Goal: Task Accomplishment & Management: Manage account settings

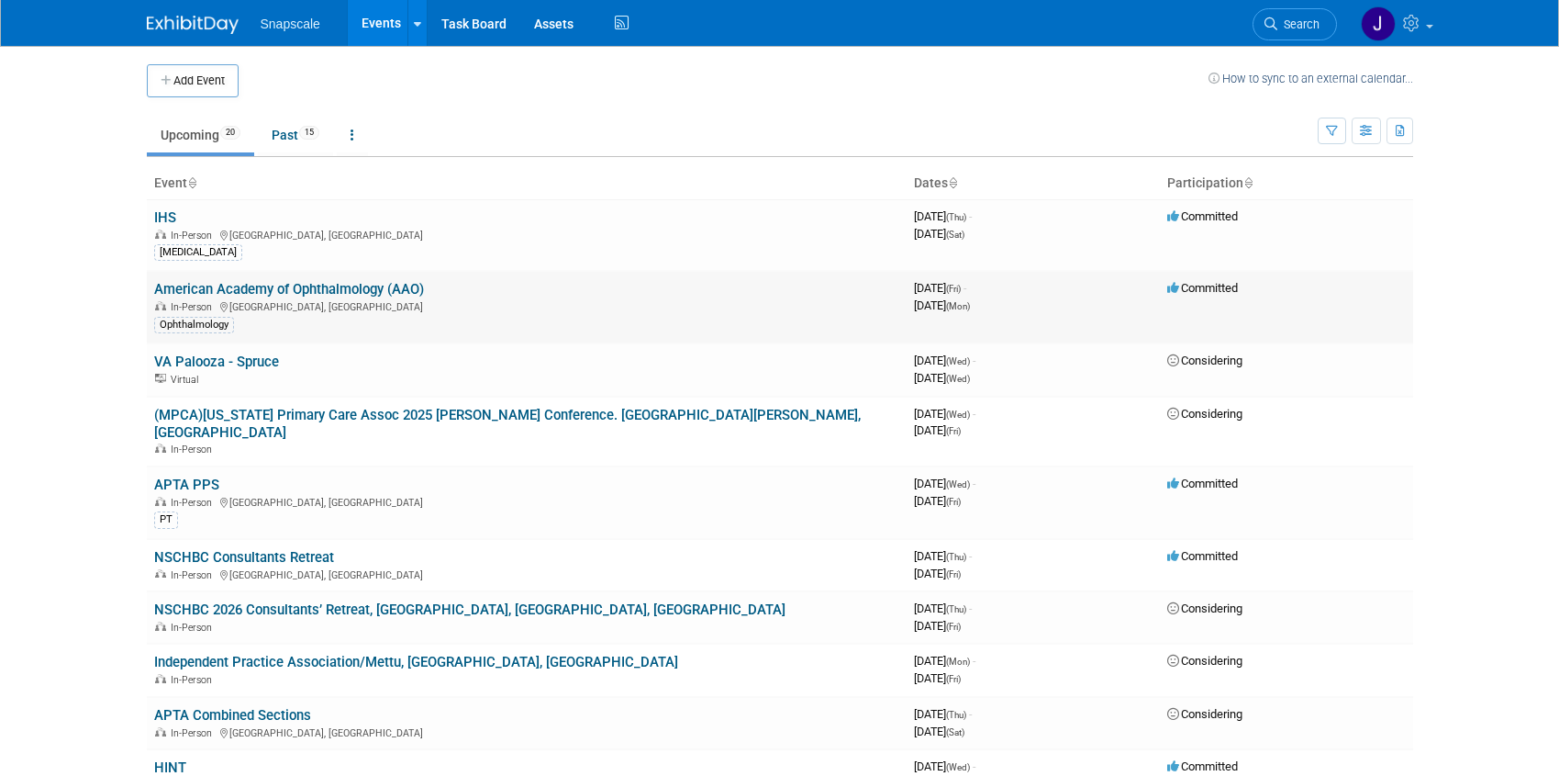
click at [284, 300] on div "In-Person Orlando, FL" at bounding box center [526, 305] width 745 height 15
click at [274, 289] on link "American Academy of Ophthalmology (AAO)" at bounding box center [289, 289] width 270 height 17
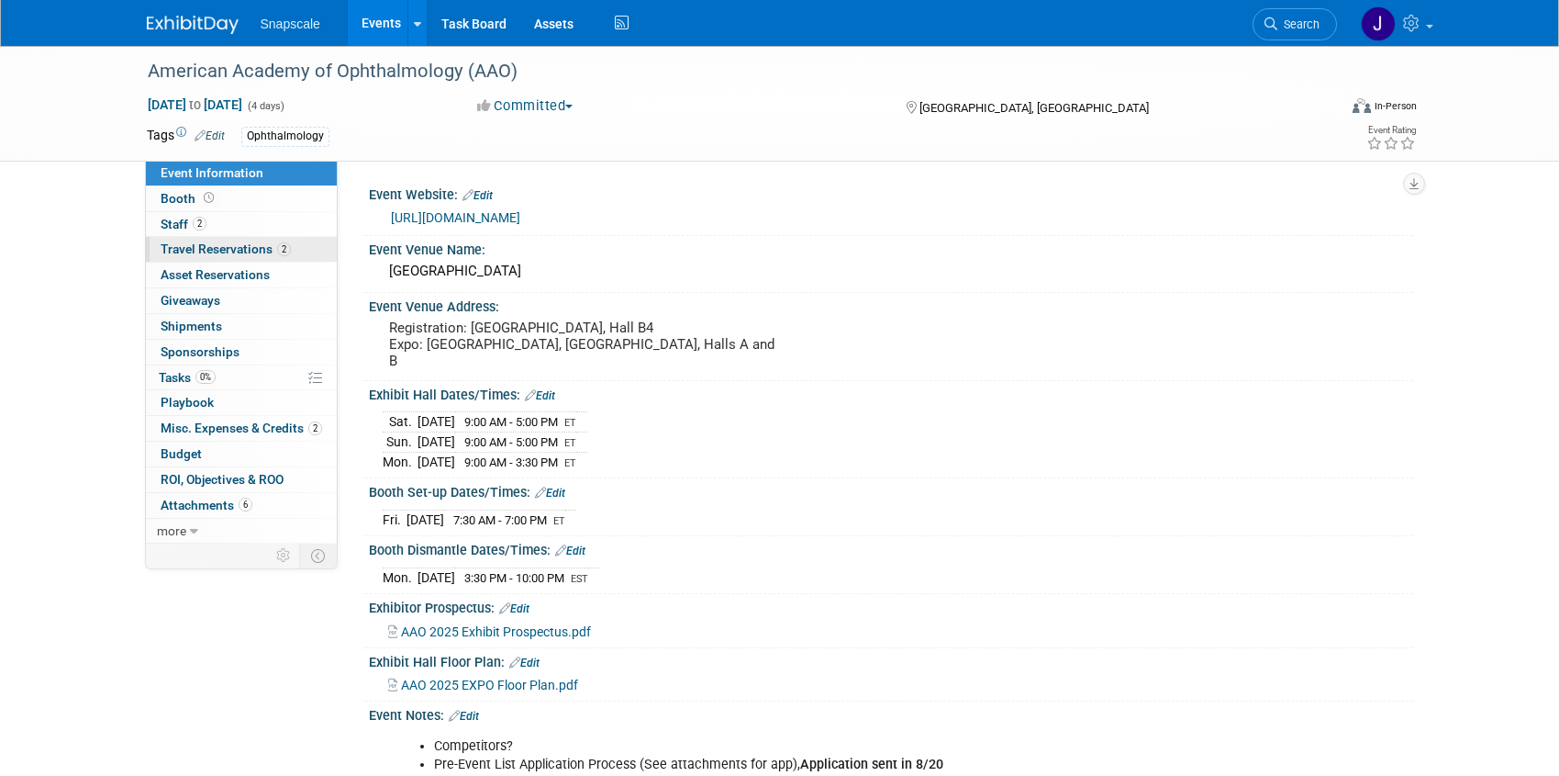
click at [220, 251] on span "Travel Reservations 2" at bounding box center [226, 248] width 130 height 15
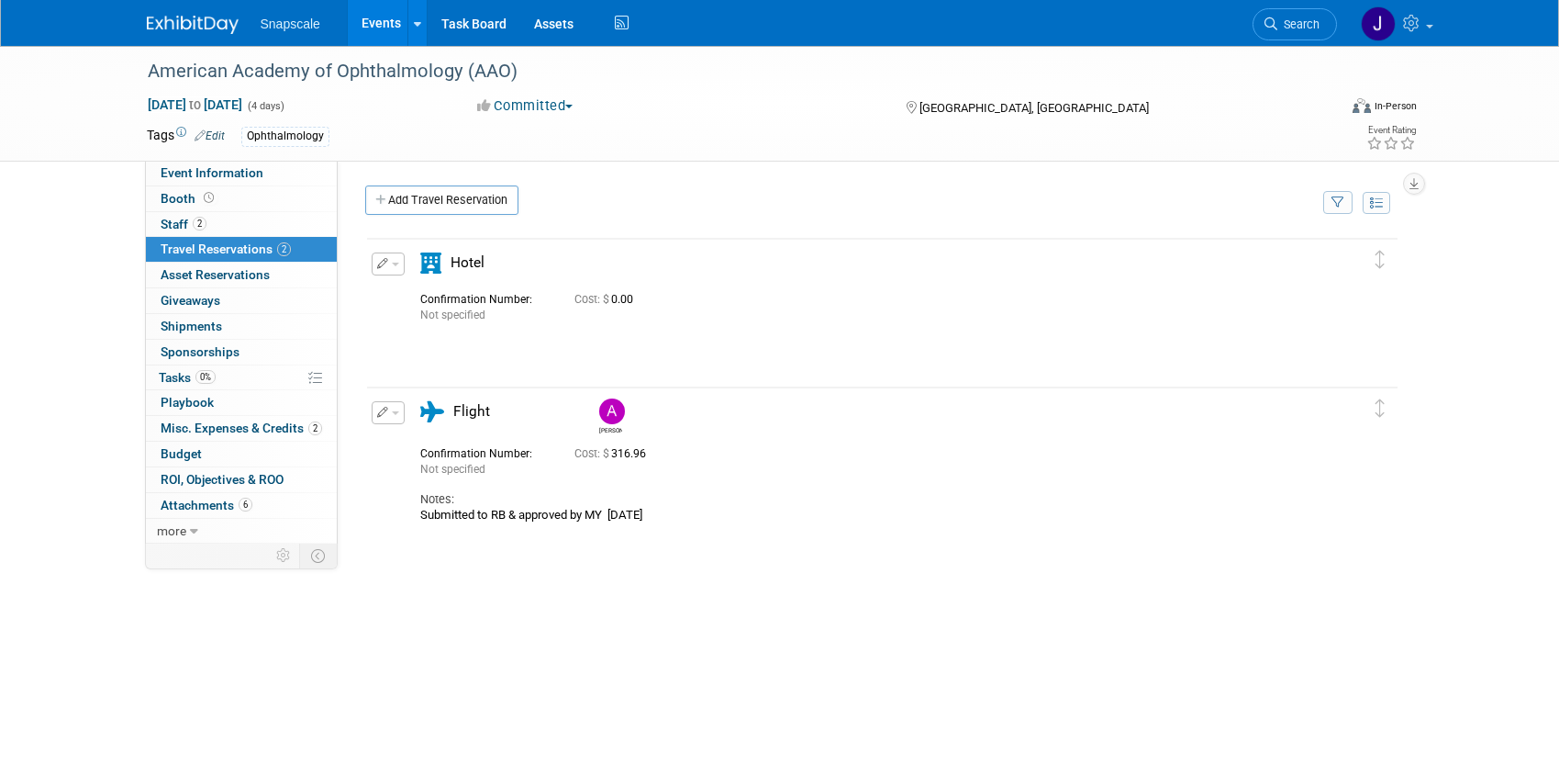
click at [383, 263] on icon "button" at bounding box center [383, 263] width 12 height 11
click at [763, 313] on div "Confirmation Number: Not specified Cost: $ 0.00" at bounding box center [867, 305] width 920 height 36
click at [377, 262] on icon "button" at bounding box center [383, 263] width 12 height 11
click at [408, 286] on button "Edit Reservation" at bounding box center [450, 296] width 155 height 27
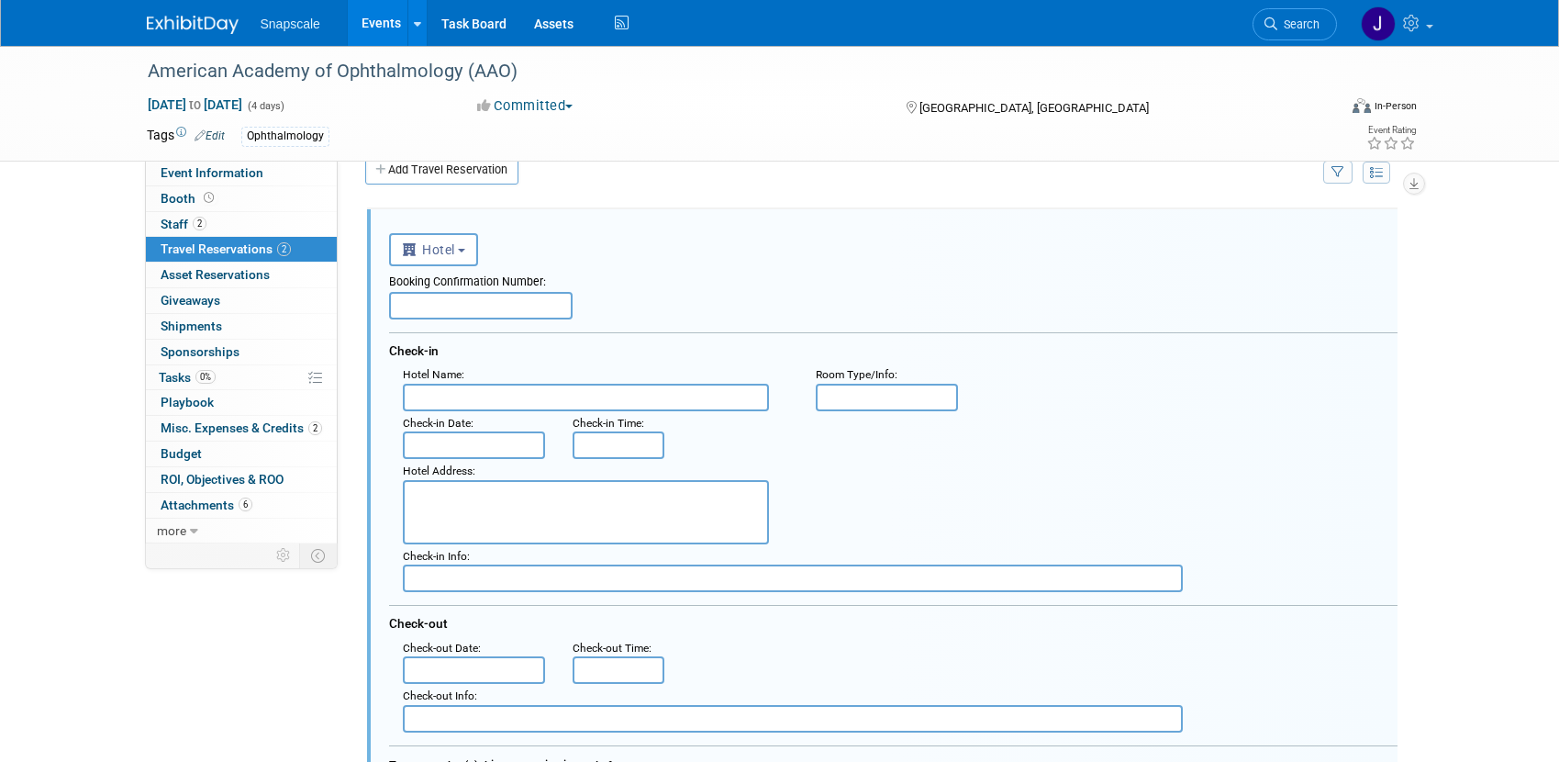
click at [433, 301] on input "text" at bounding box center [481, 306] width 184 height 28
paste input "RAAO2025898459748"
type input "RAAO2025898459748"
click at [446, 389] on input "text" at bounding box center [586, 398] width 366 height 28
paste input "[PERSON_NAME] Shingle Creek"
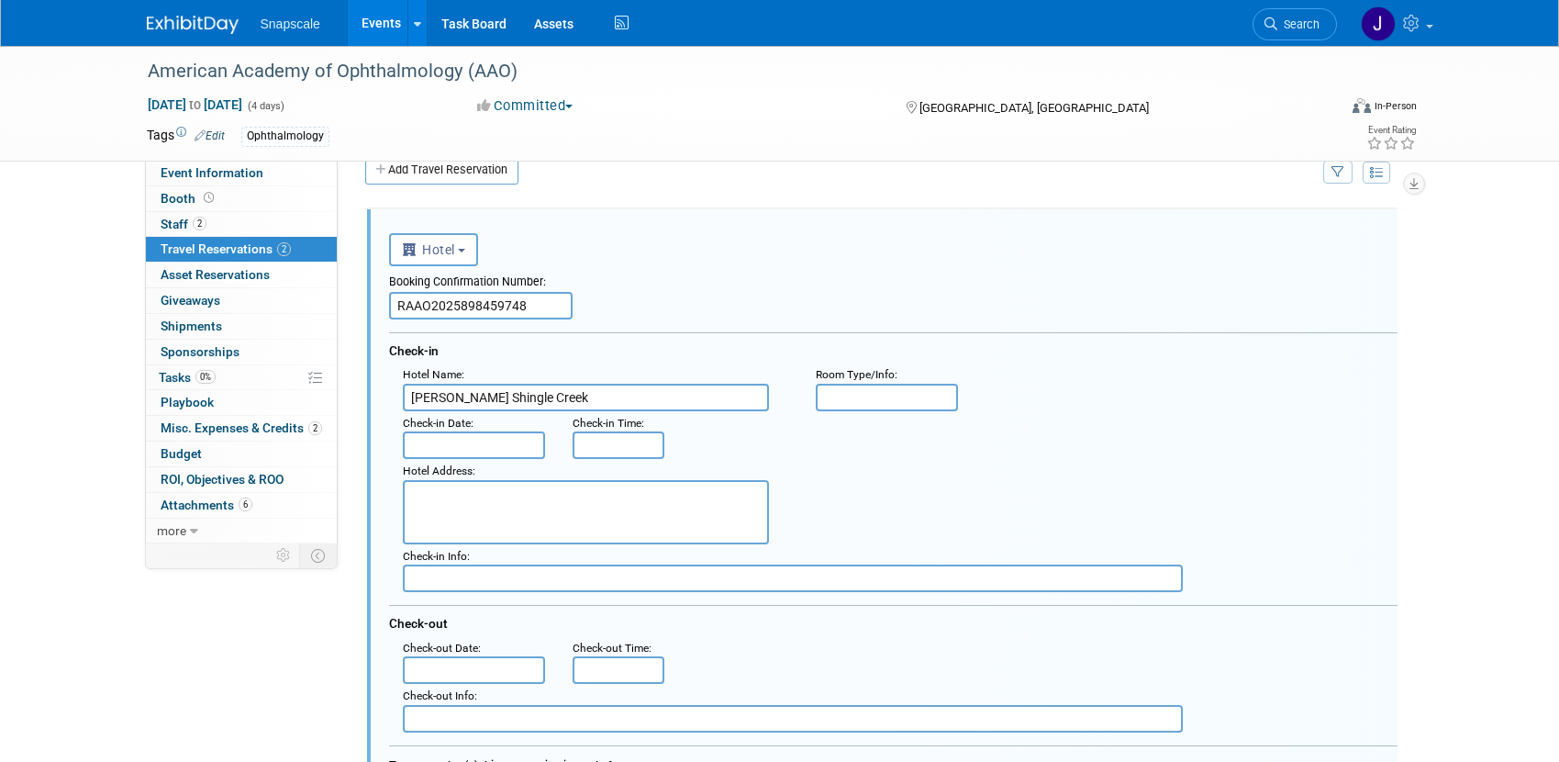
type input "[PERSON_NAME] Shingle Creek"
click at [523, 445] on input "text" at bounding box center [474, 445] width 143 height 28
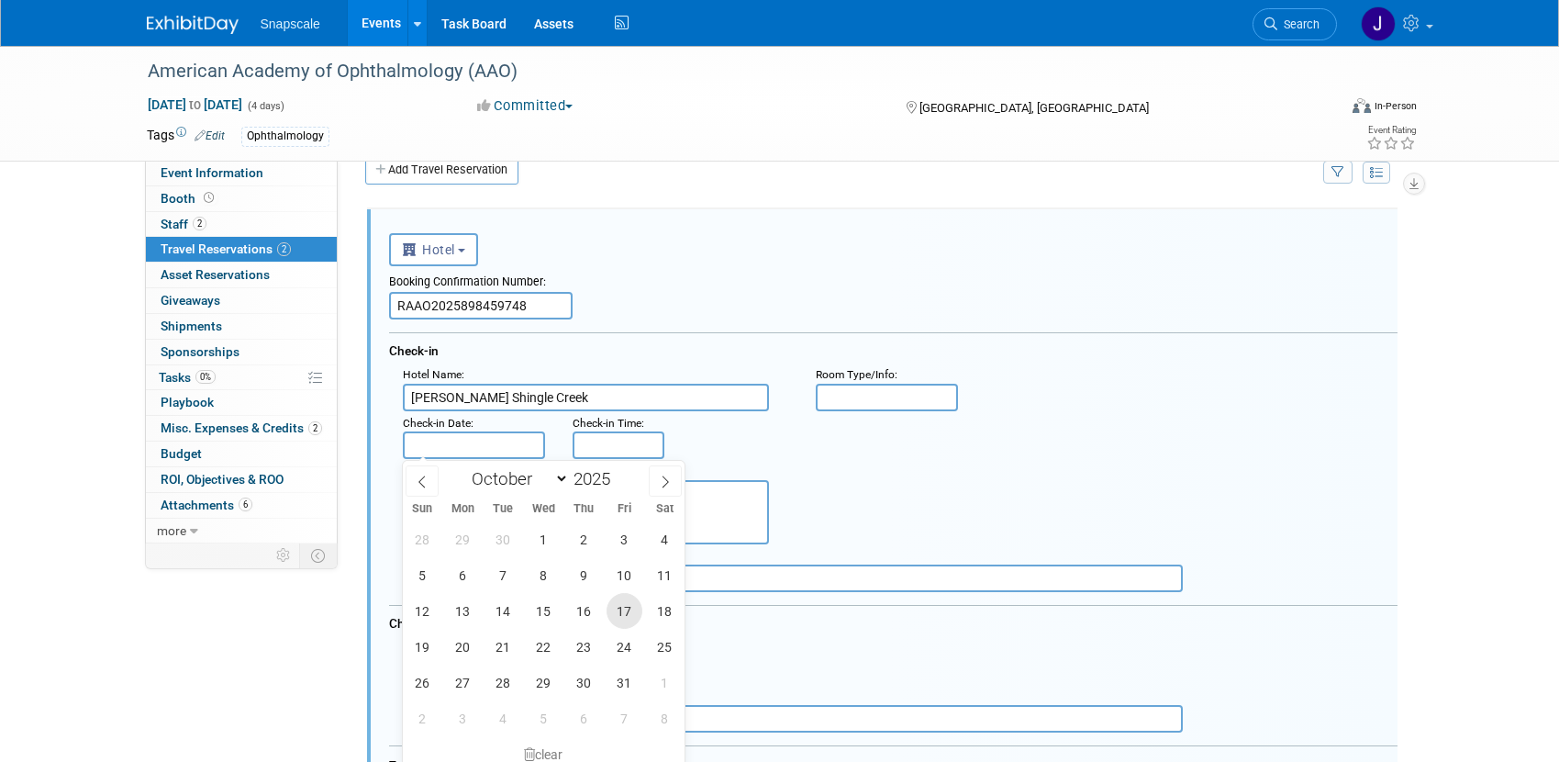
click at [626, 600] on span "17" at bounding box center [625, 611] width 36 height 36
click at [458, 644] on span "20" at bounding box center [463, 647] width 36 height 36
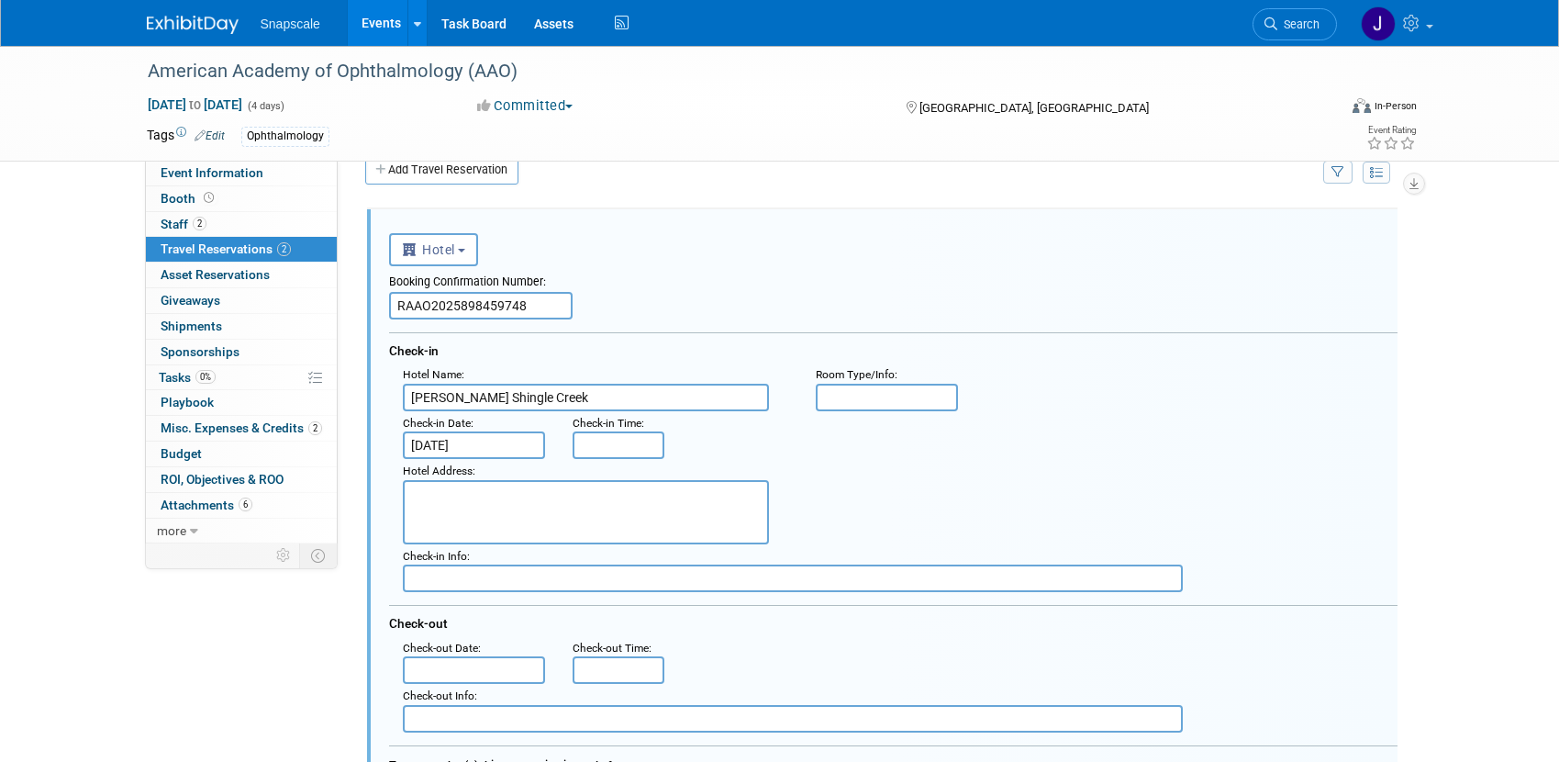
click at [492, 445] on input "[DATE]" at bounding box center [474, 445] width 143 height 28
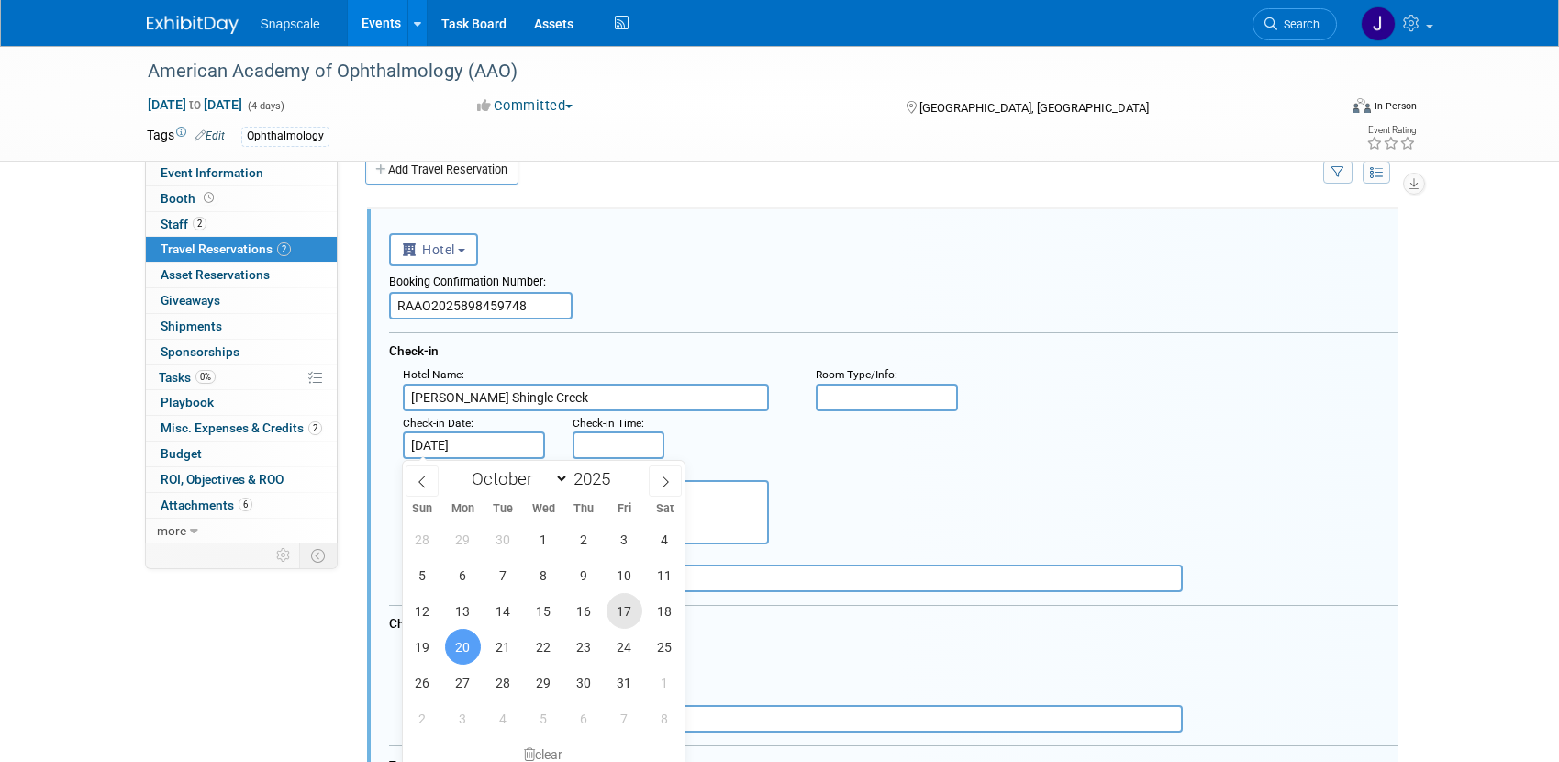
click at [615, 610] on span "17" at bounding box center [625, 611] width 36 height 36
type input "[DATE]"
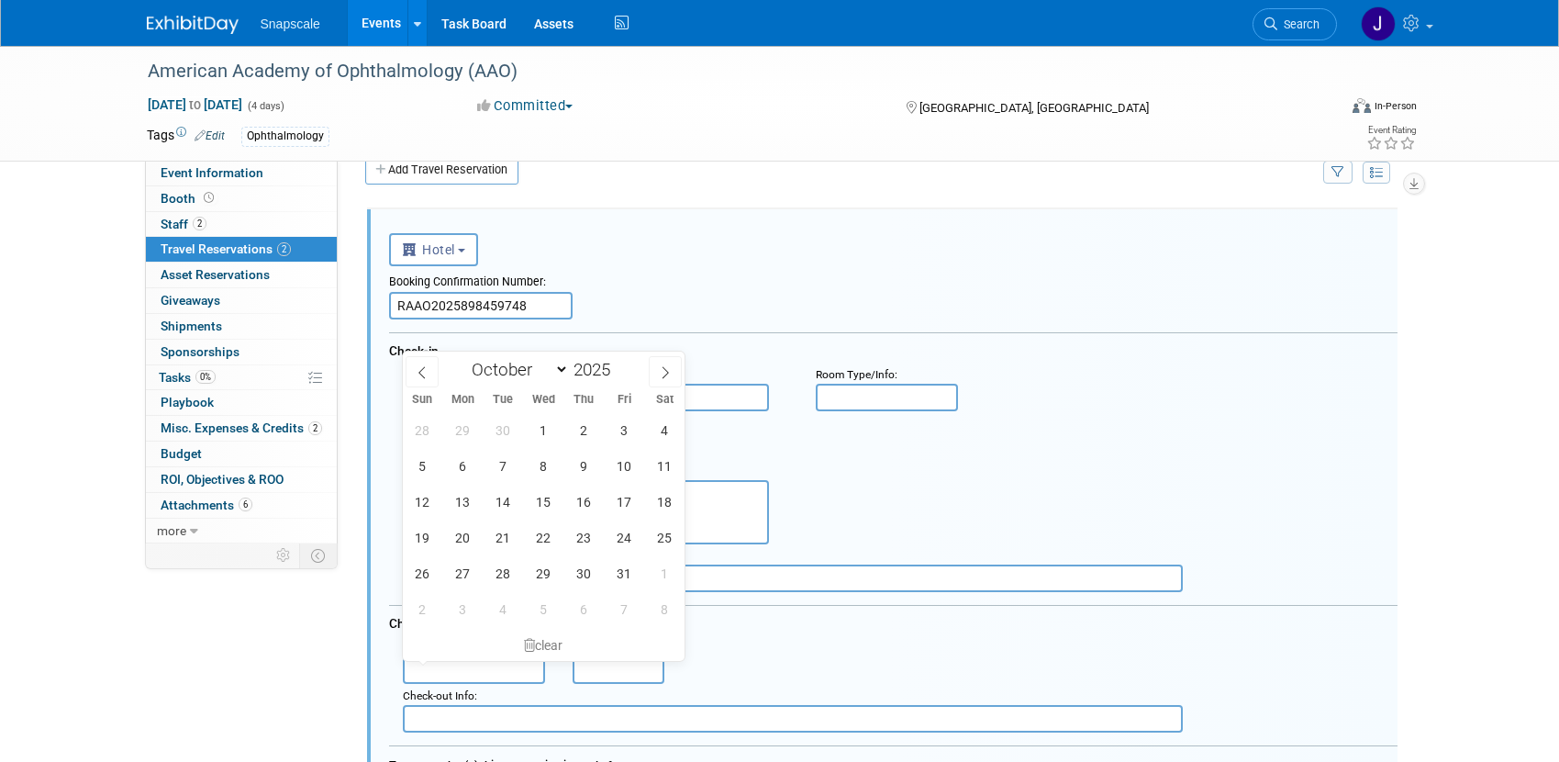
click at [480, 665] on input "text" at bounding box center [474, 670] width 143 height 28
click at [462, 543] on span "20" at bounding box center [463, 538] width 36 height 36
type input "[DATE]"
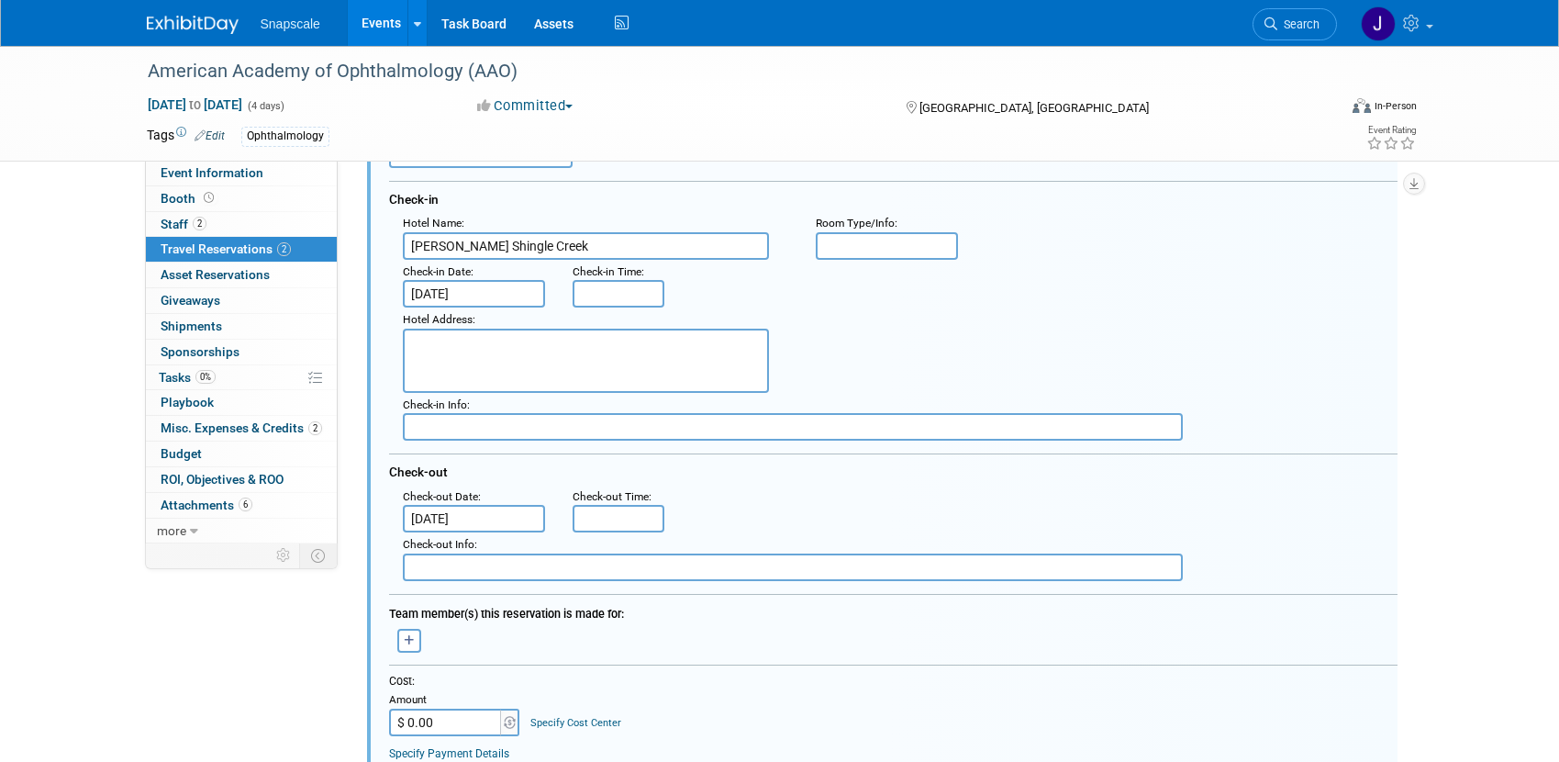
scroll to position [184, 0]
click at [499, 334] on textarea at bounding box center [586, 359] width 366 height 64
paste textarea "[STREET_ADDRESS]"
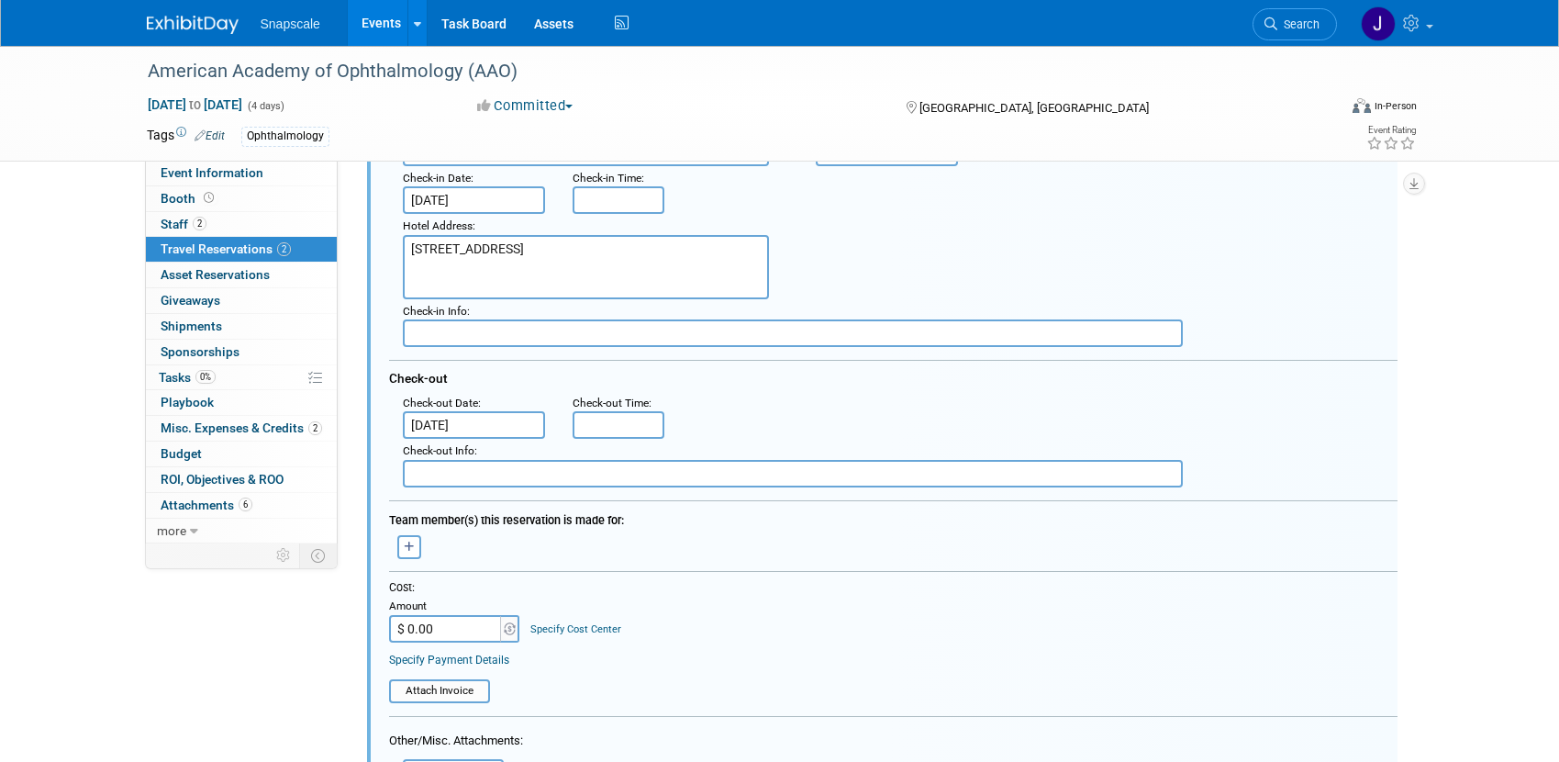
scroll to position [285, 0]
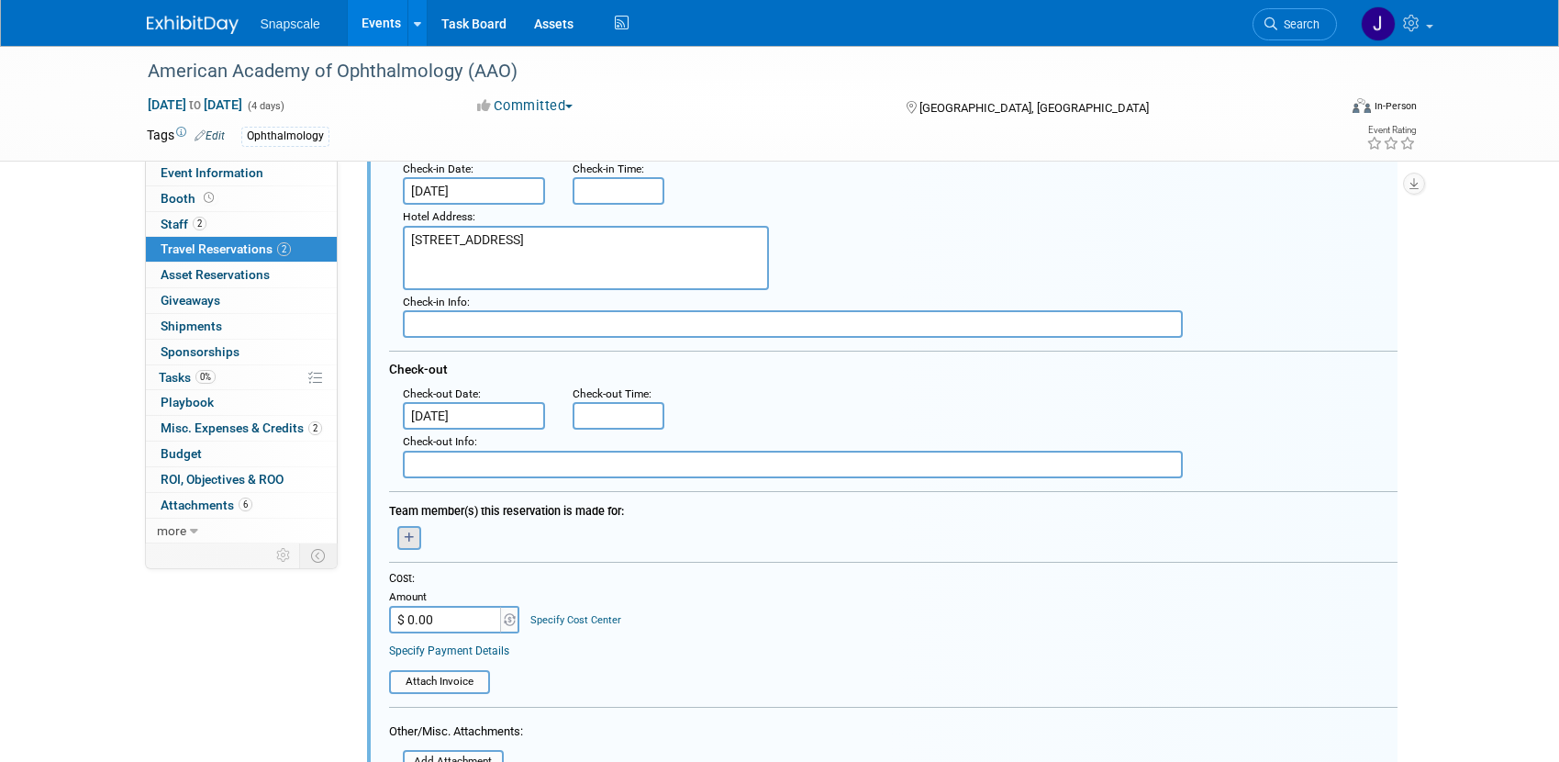
type textarea "[STREET_ADDRESS]"
click at [409, 537] on icon "button" at bounding box center [409, 537] width 11 height 11
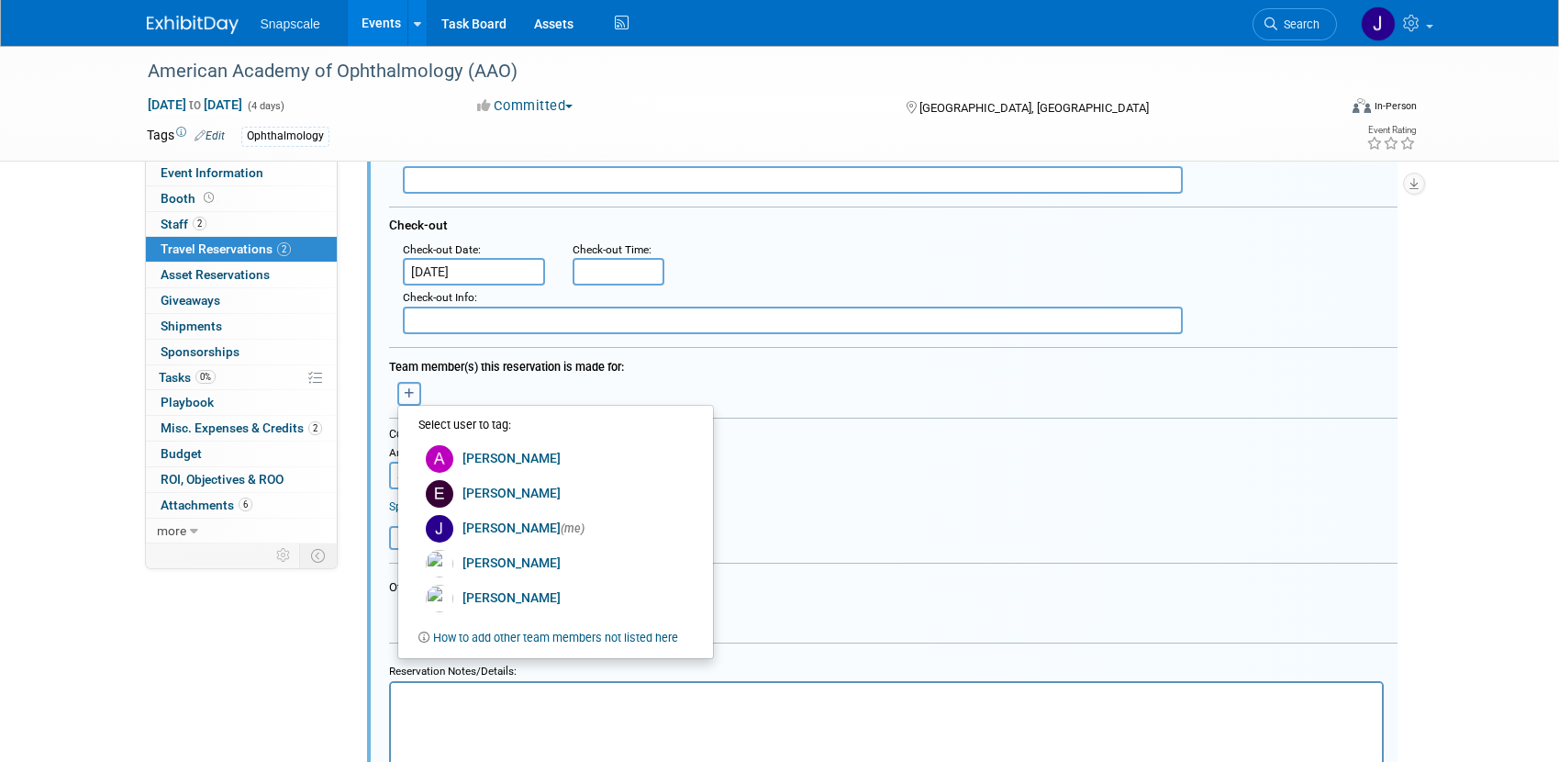
scroll to position [430, 0]
click at [488, 595] on link "[PERSON_NAME]" at bounding box center [554, 596] width 292 height 35
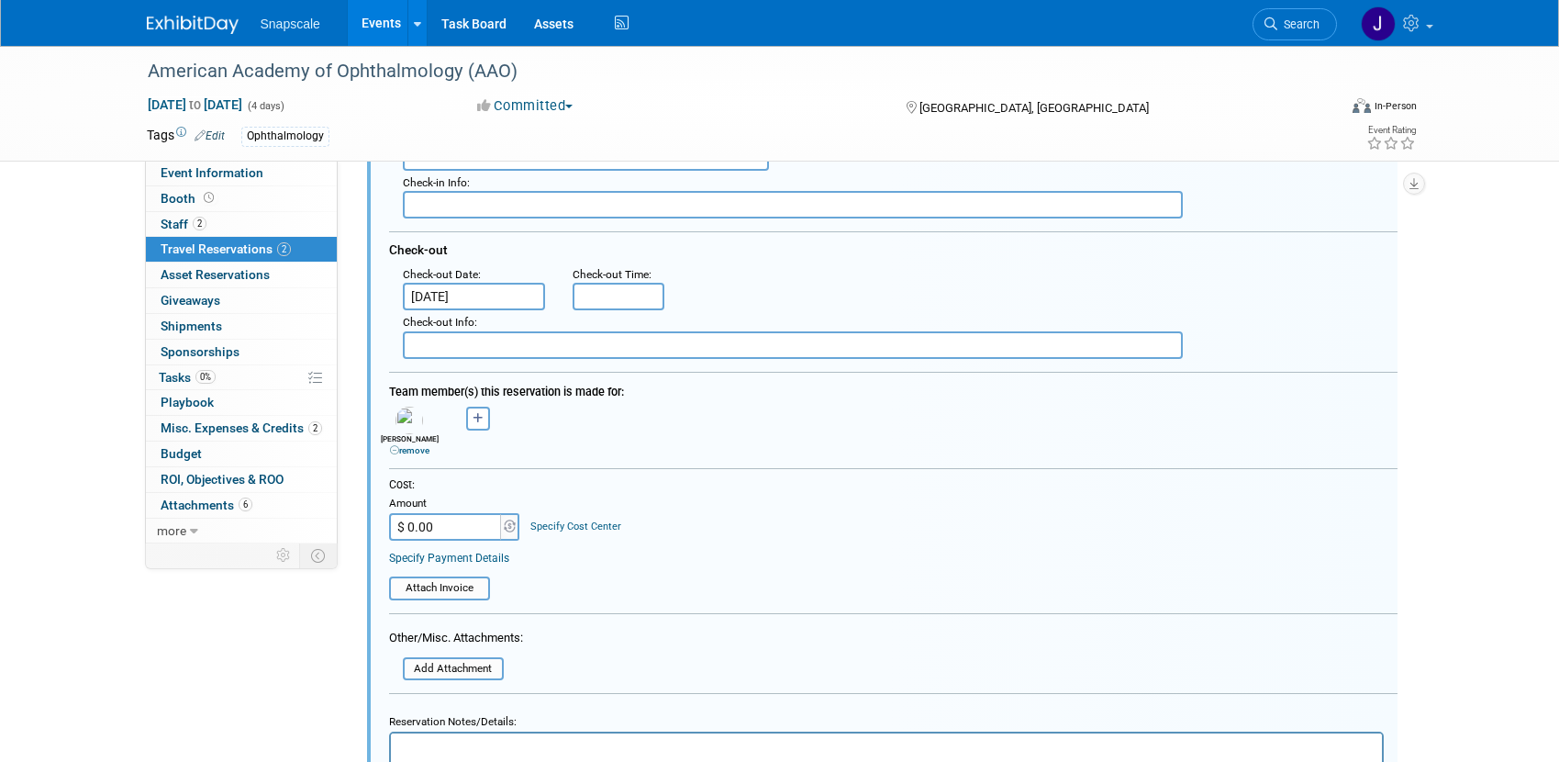
scroll to position [414, 0]
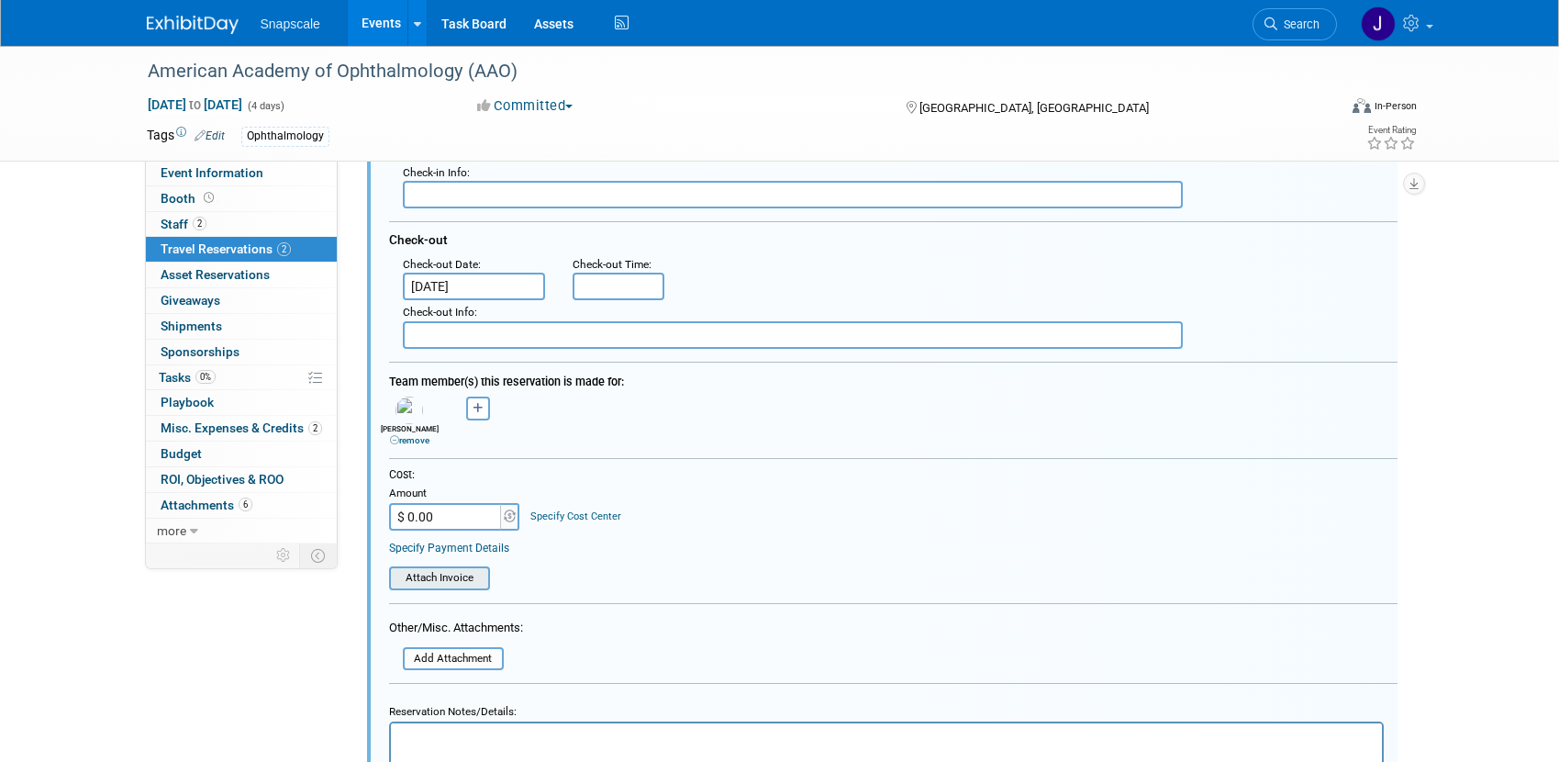
click at [467, 579] on input "file" at bounding box center [379, 578] width 218 height 20
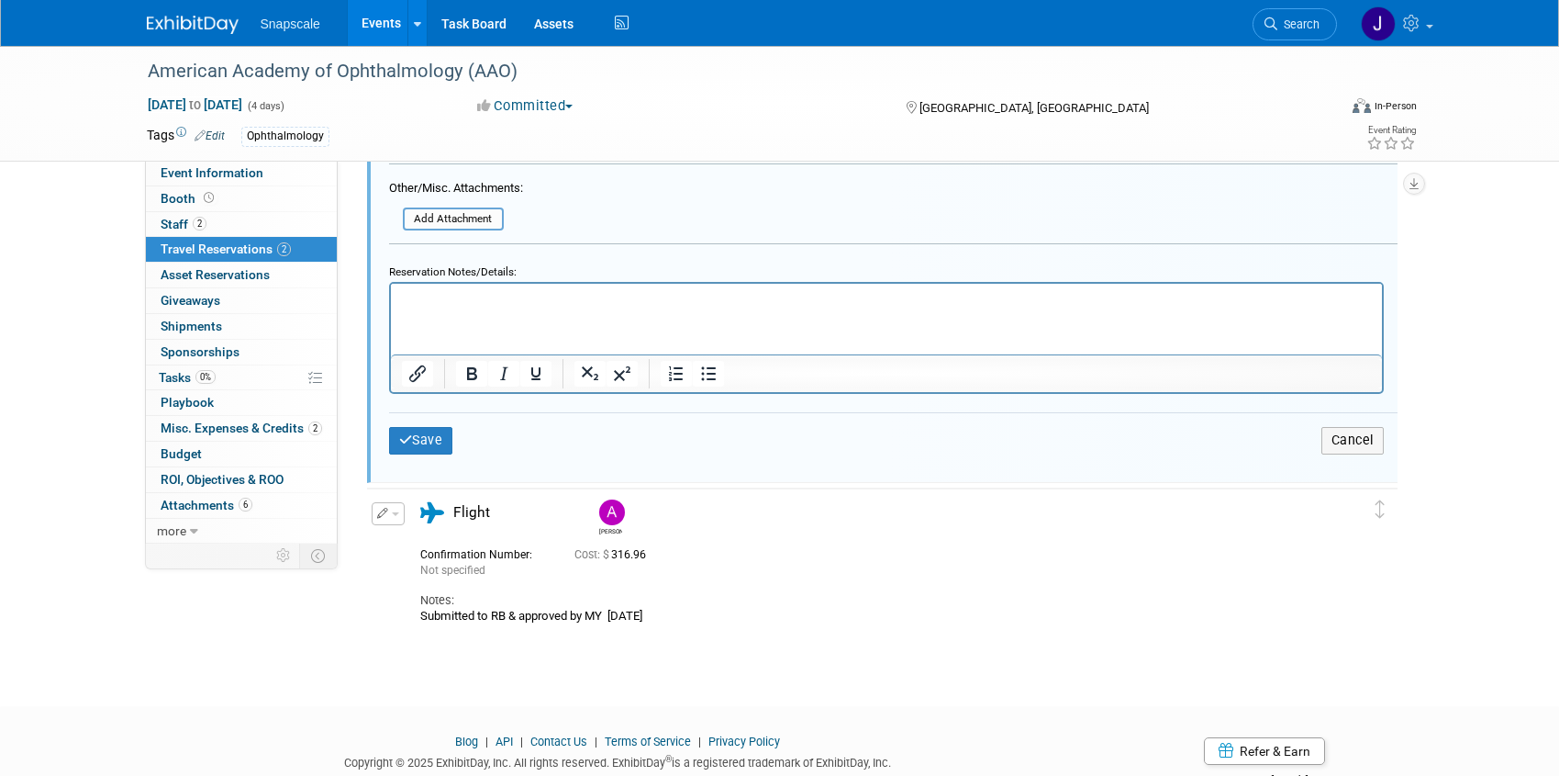
scroll to position [869, 0]
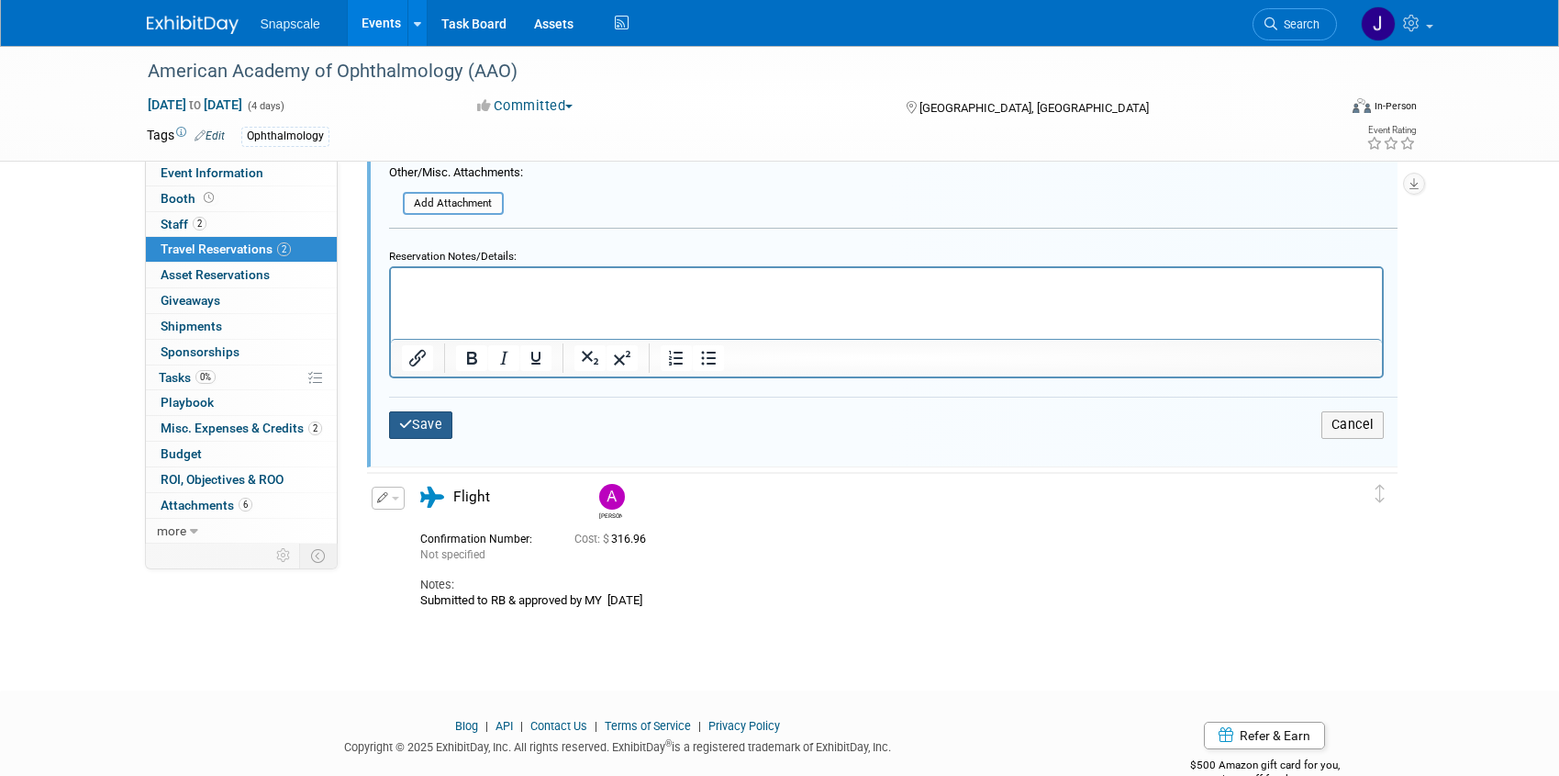
click at [435, 424] on button "Save" at bounding box center [421, 424] width 64 height 27
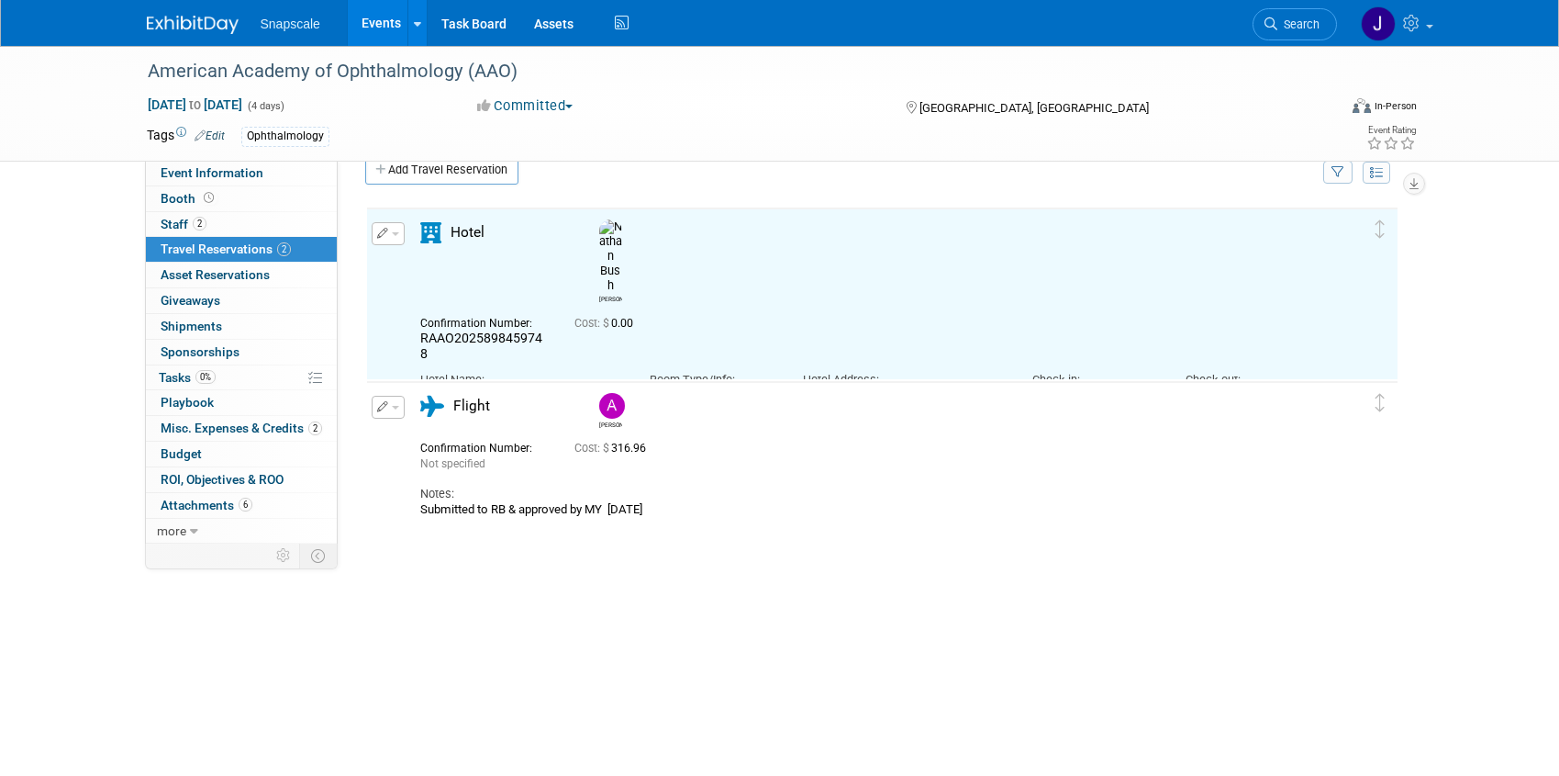
scroll to position [0, 0]
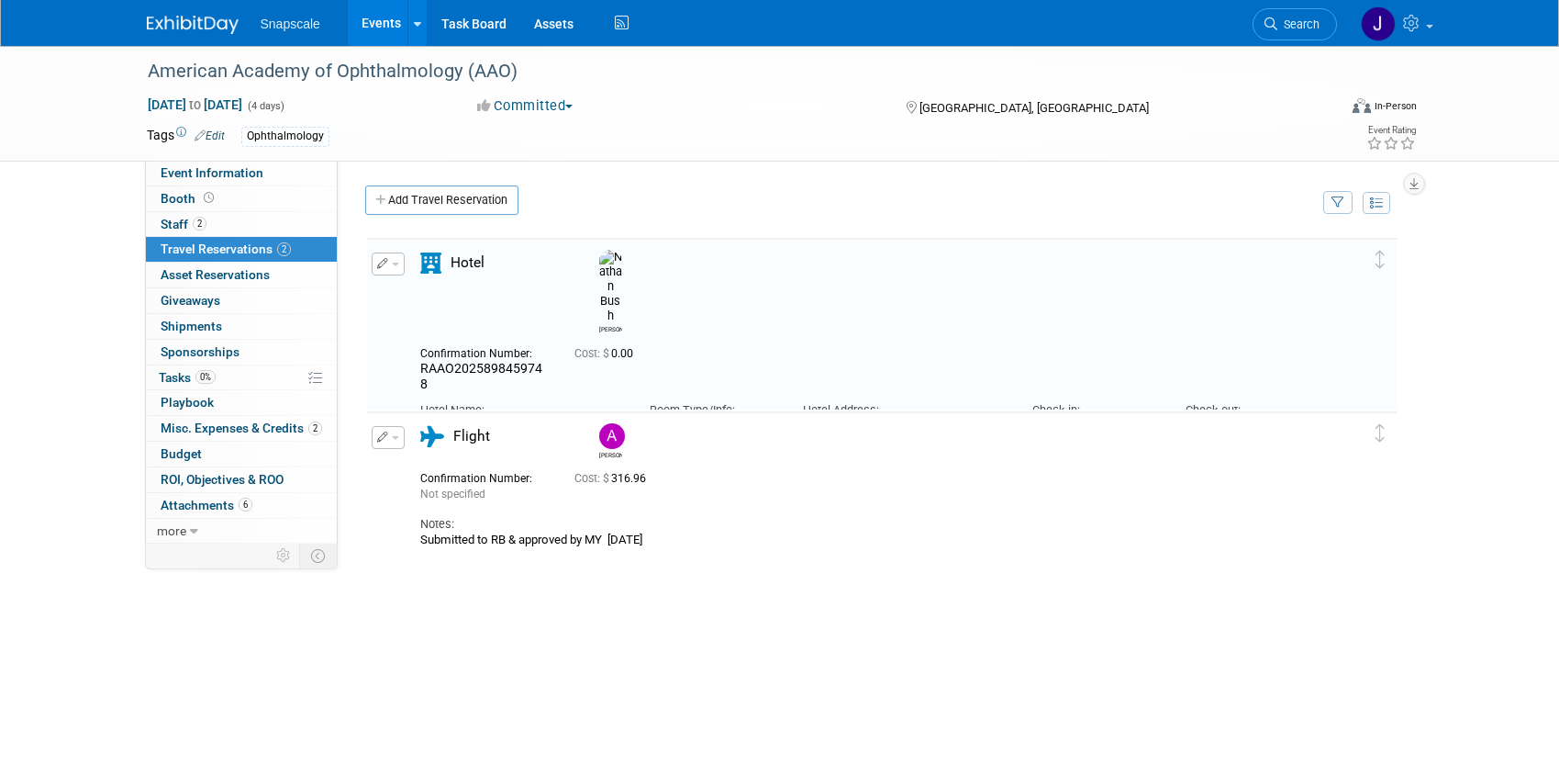
click at [453, 206] on link "Add Travel Reservation" at bounding box center [441, 199] width 153 height 29
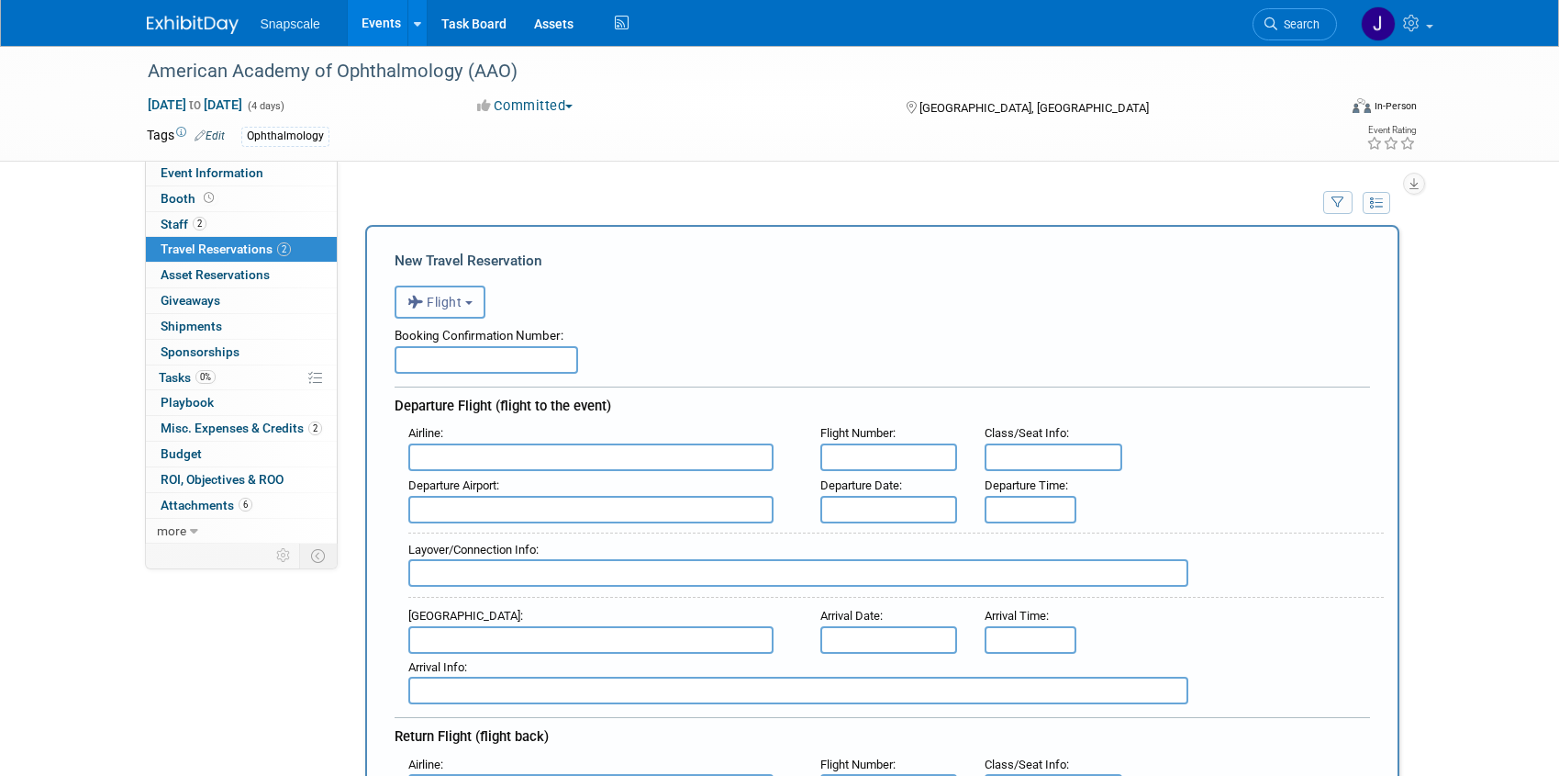
click at [477, 307] on button "Flight" at bounding box center [440, 301] width 91 height 33
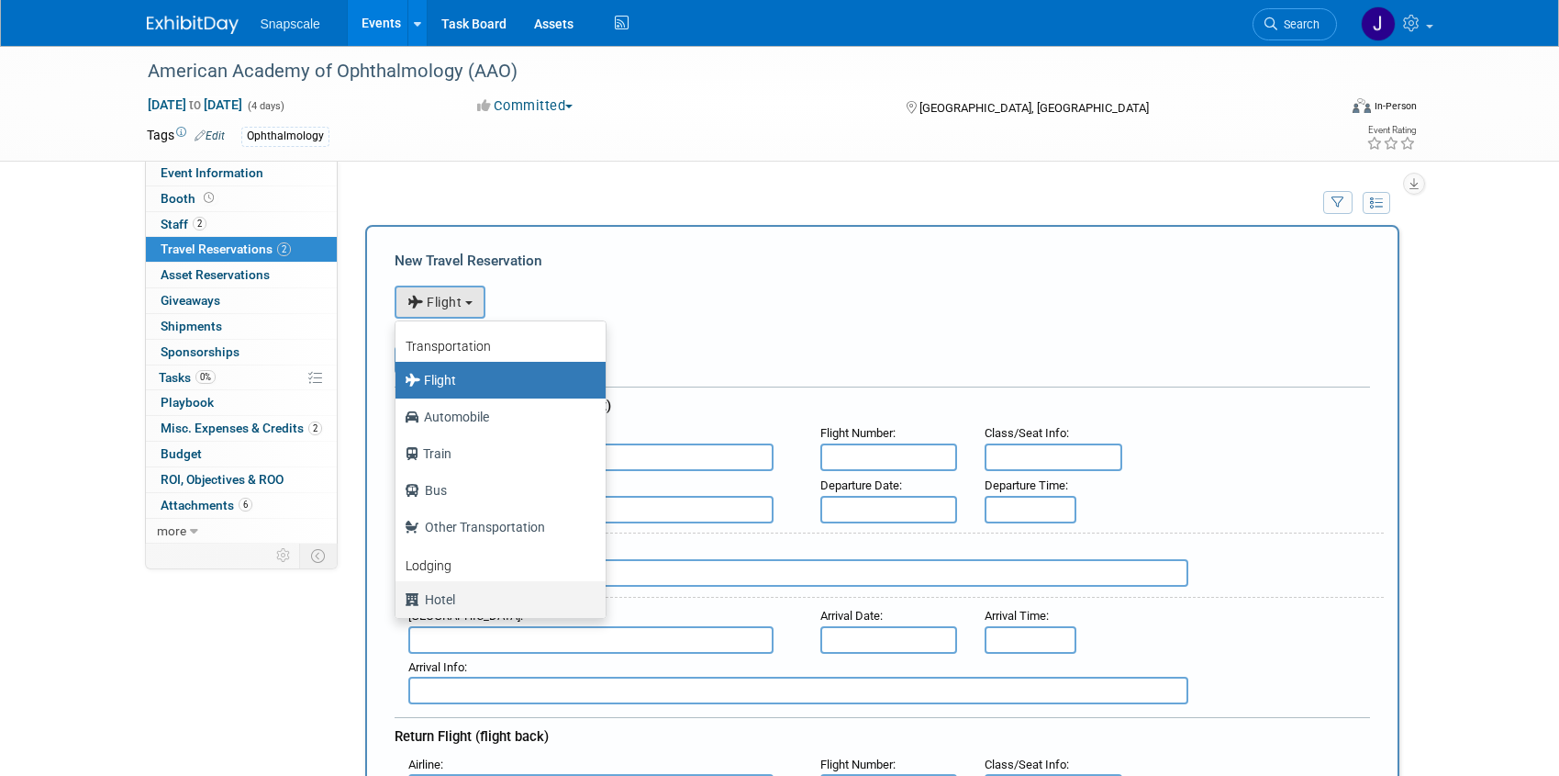
click at [453, 595] on label "Hotel" at bounding box center [496, 599] width 183 height 29
click at [398, 595] on input "Hotel" at bounding box center [392, 597] width 12 height 12
select select "6"
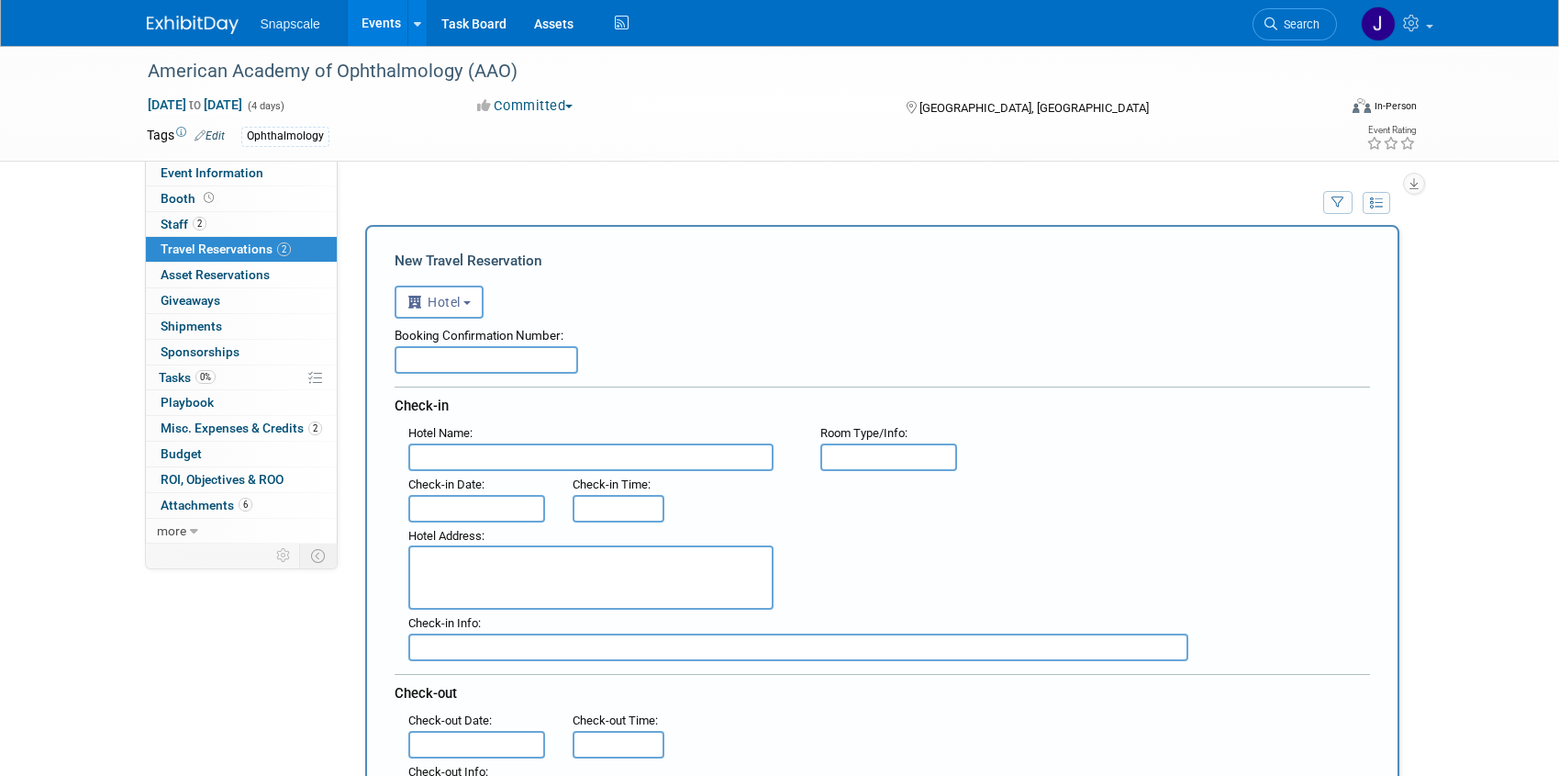
click at [462, 365] on input "text" at bounding box center [487, 360] width 184 height 28
paste input "RAAO2025477116924"
type input "RAAO2025477116924"
click at [460, 460] on input "text" at bounding box center [590, 457] width 365 height 28
type input "[PERSON_NAME] SHINGLE CREEK"
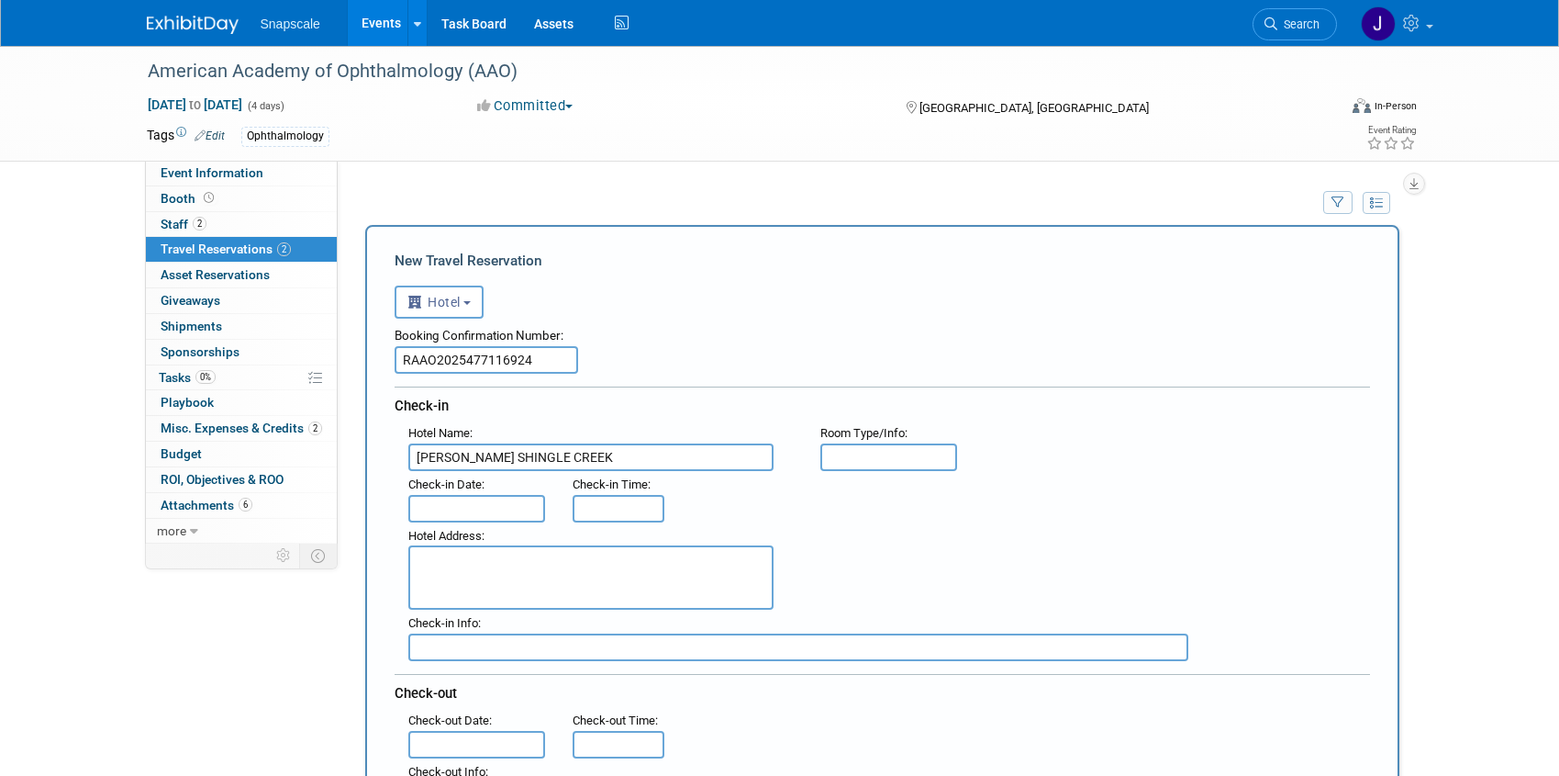
click at [449, 565] on textarea at bounding box center [590, 577] width 365 height 64
paste textarea "[STREET_ADDRESS]"
type textarea "[STREET_ADDRESS]"
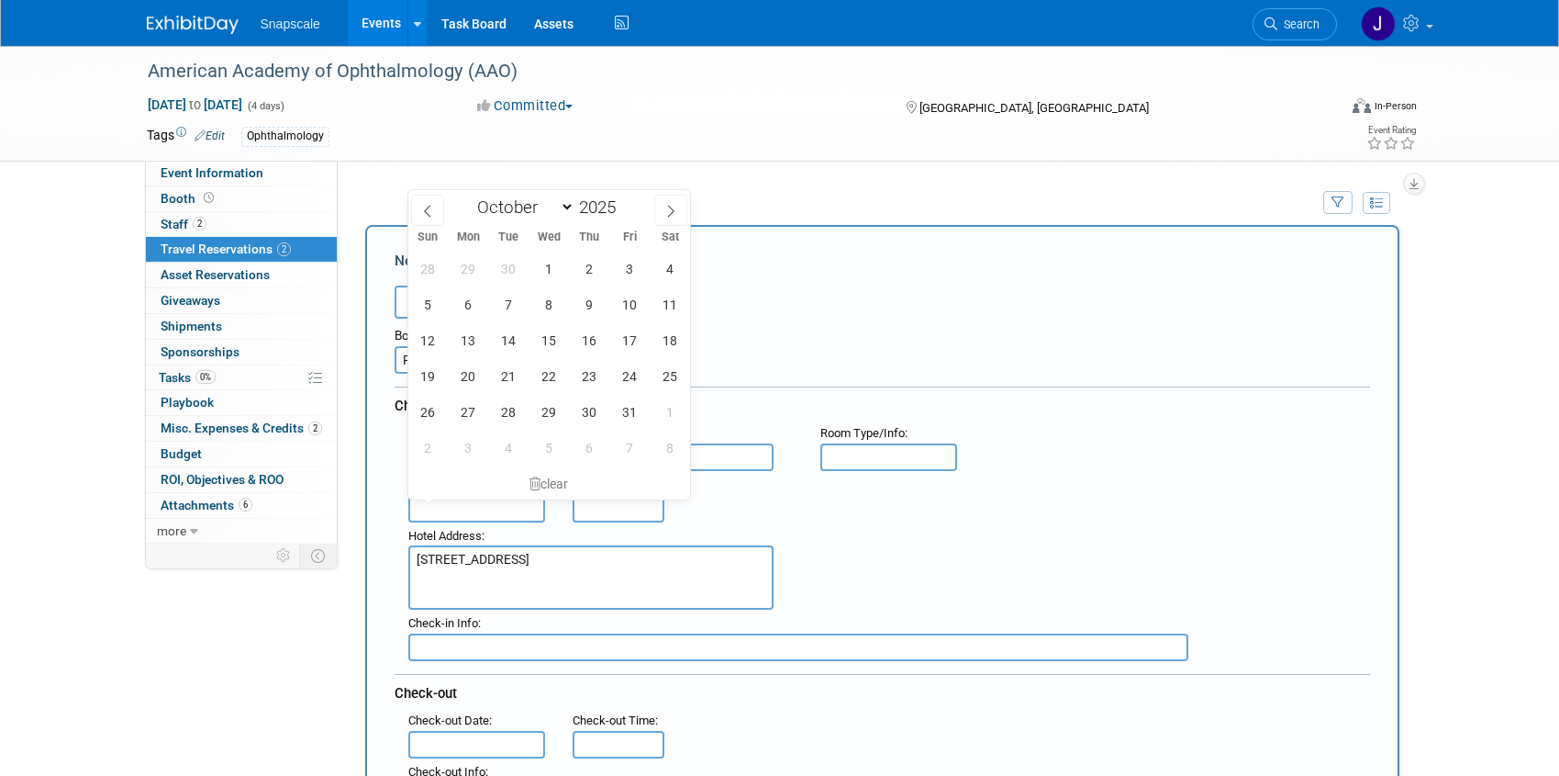
click at [452, 508] on input "text" at bounding box center [477, 509] width 138 height 28
click at [624, 345] on span "17" at bounding box center [630, 340] width 36 height 36
type input "[DATE]"
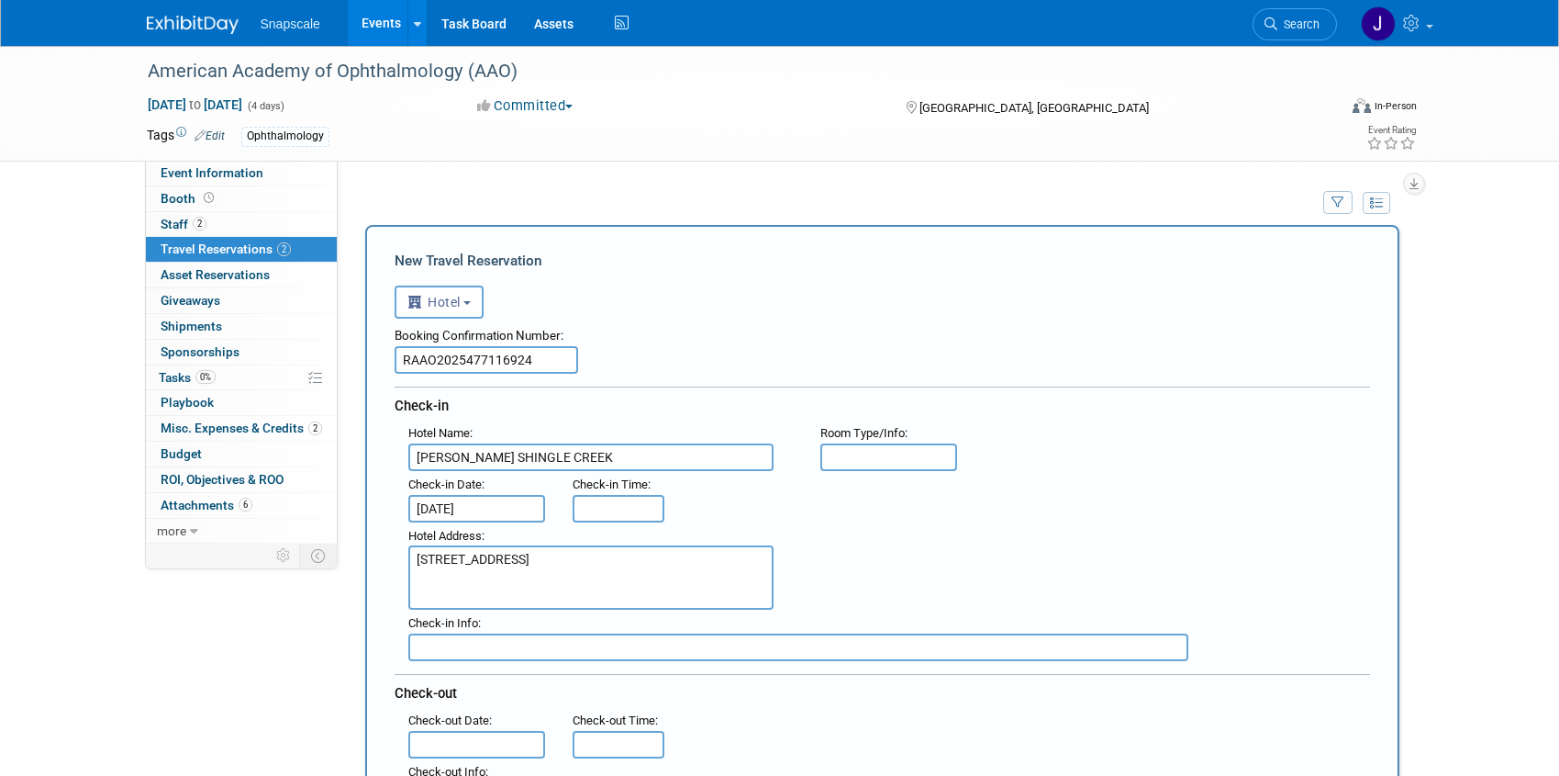
click at [471, 744] on input "text" at bounding box center [477, 745] width 138 height 28
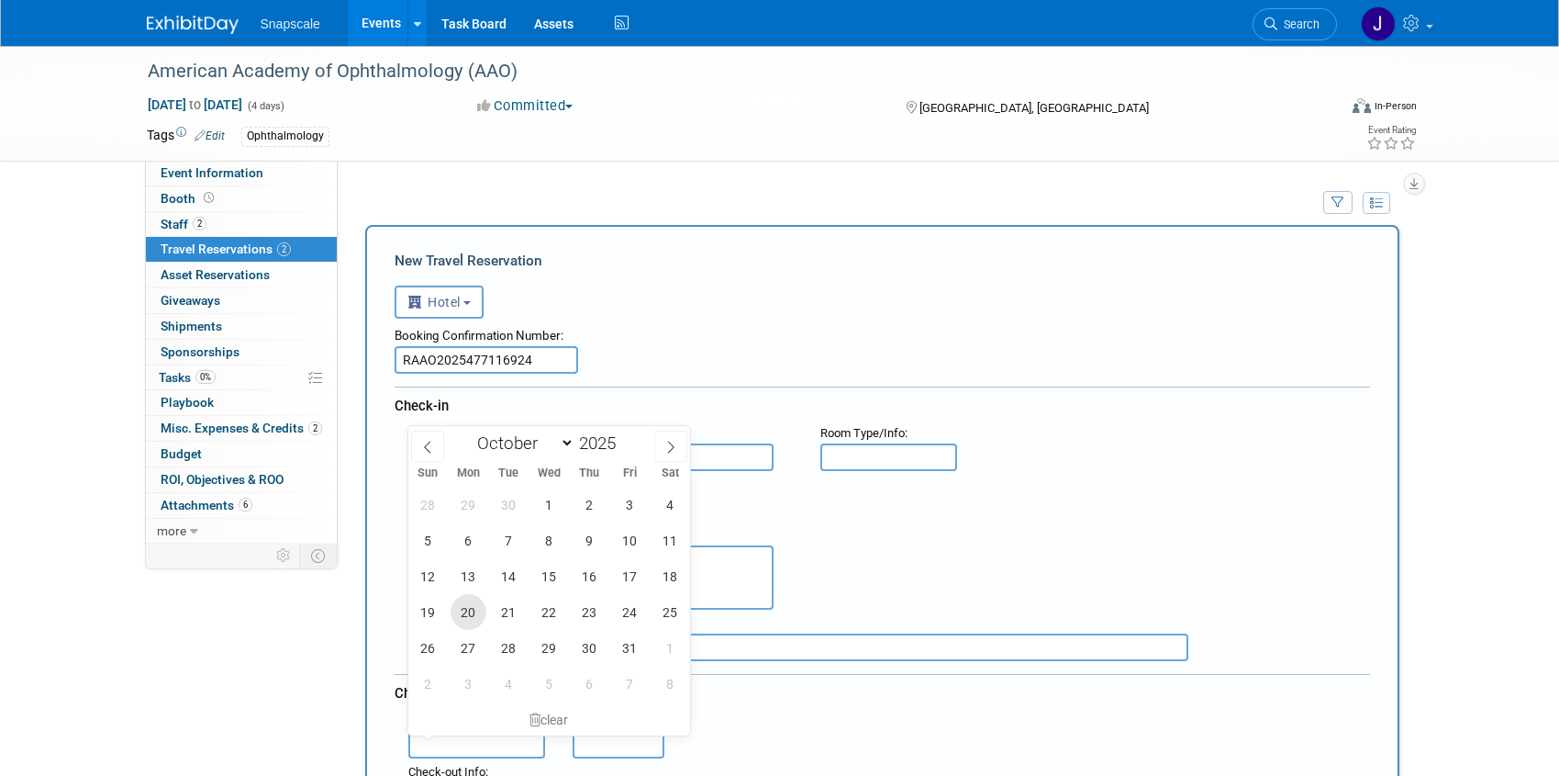
drag, startPoint x: 462, startPoint y: 613, endPoint x: 615, endPoint y: 608, distance: 153.4
click at [462, 613] on span "20" at bounding box center [469, 612] width 36 height 36
type input "[DATE]"
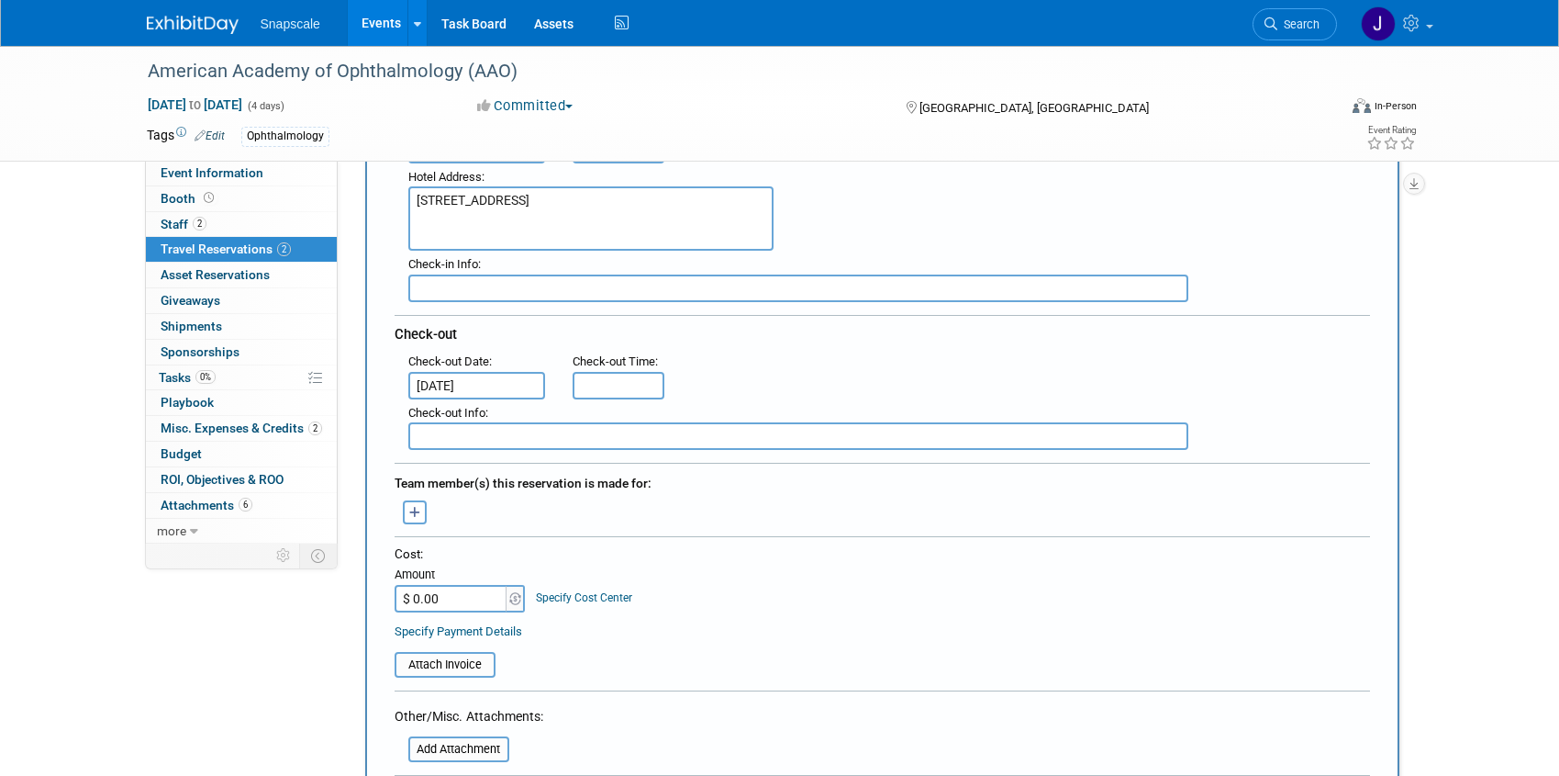
scroll to position [392, 0]
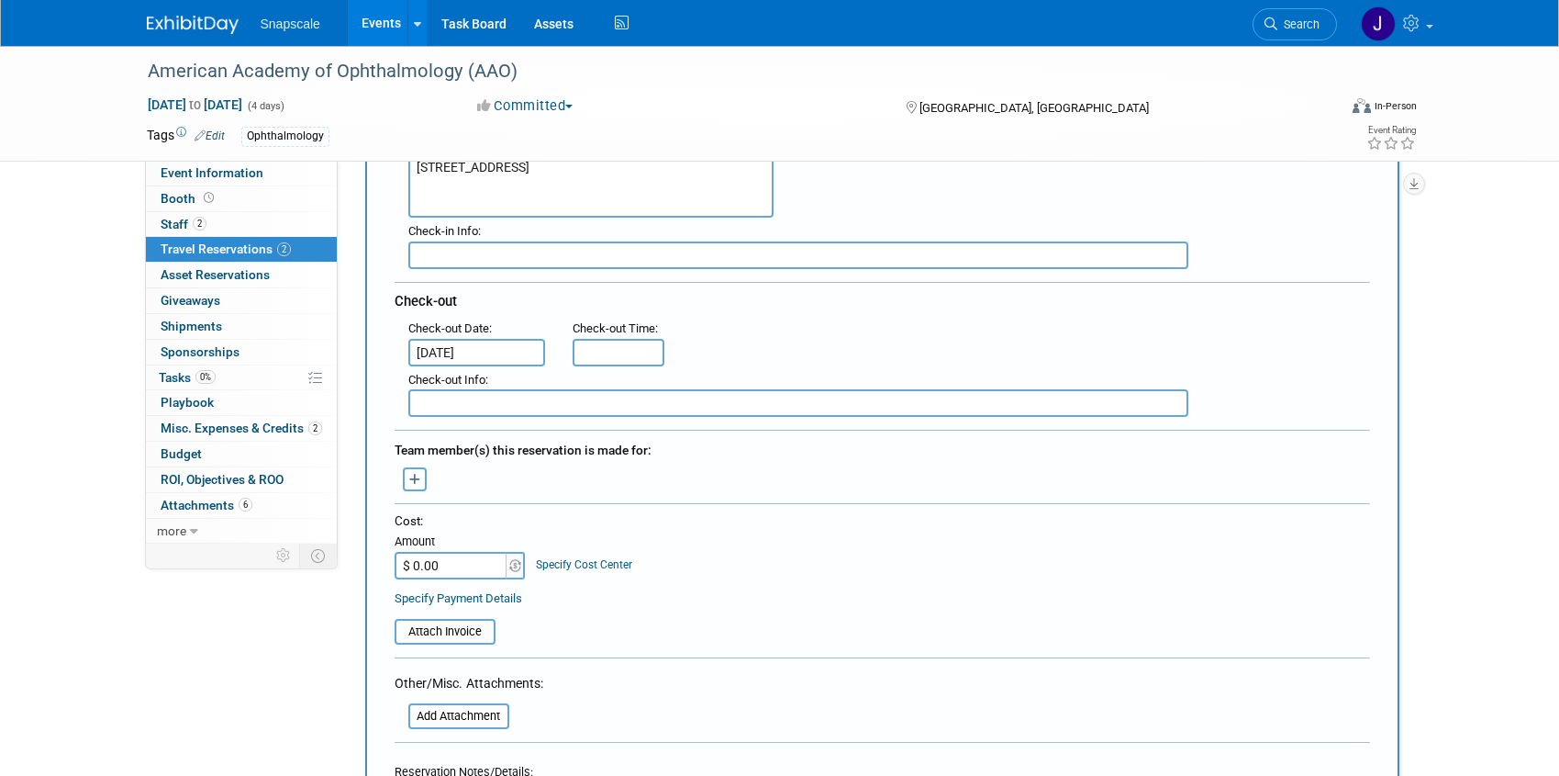
click at [413, 479] on icon "button" at bounding box center [415, 480] width 12 height 12
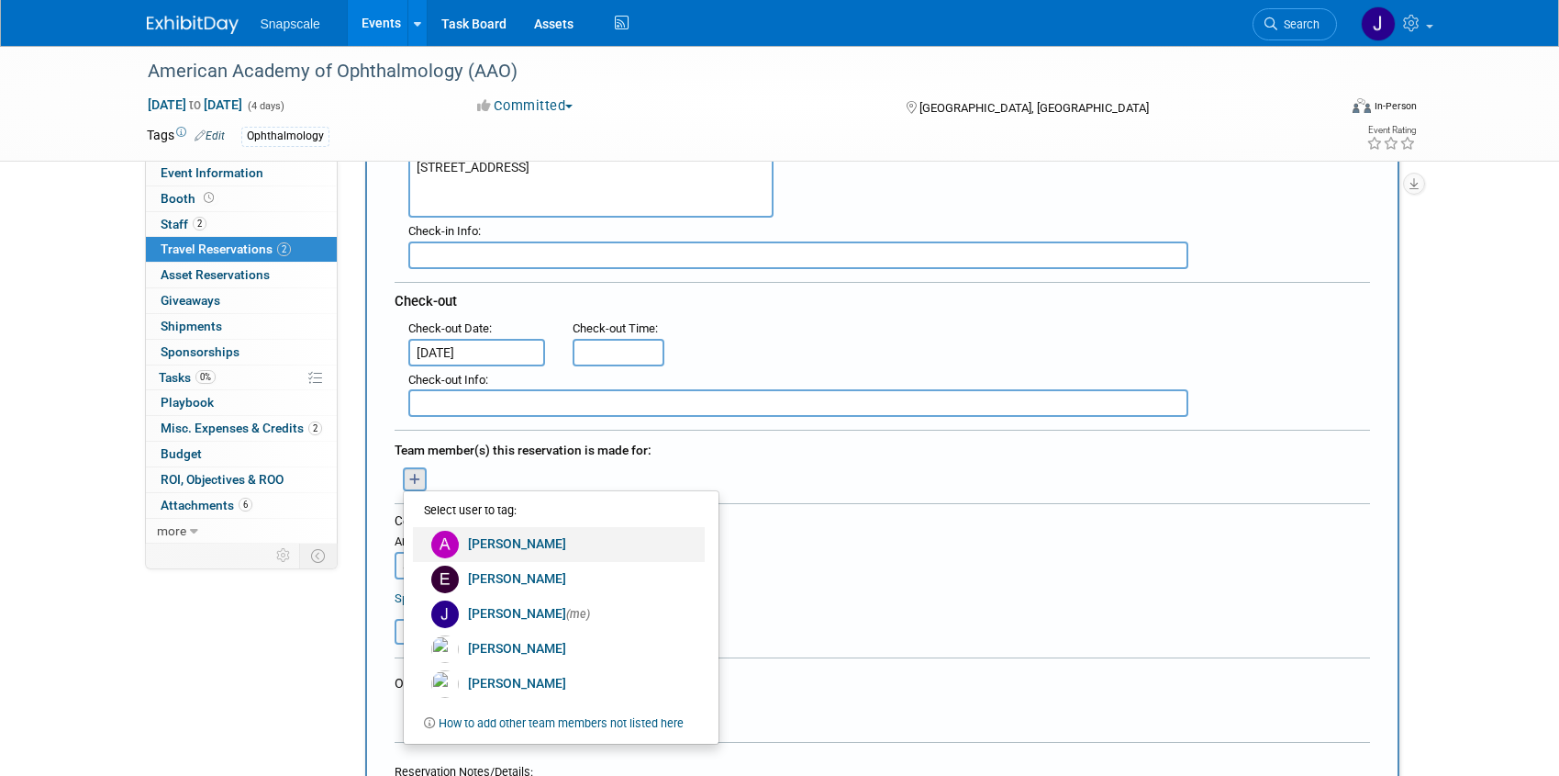
click at [482, 538] on link "[PERSON_NAME]" at bounding box center [559, 544] width 292 height 35
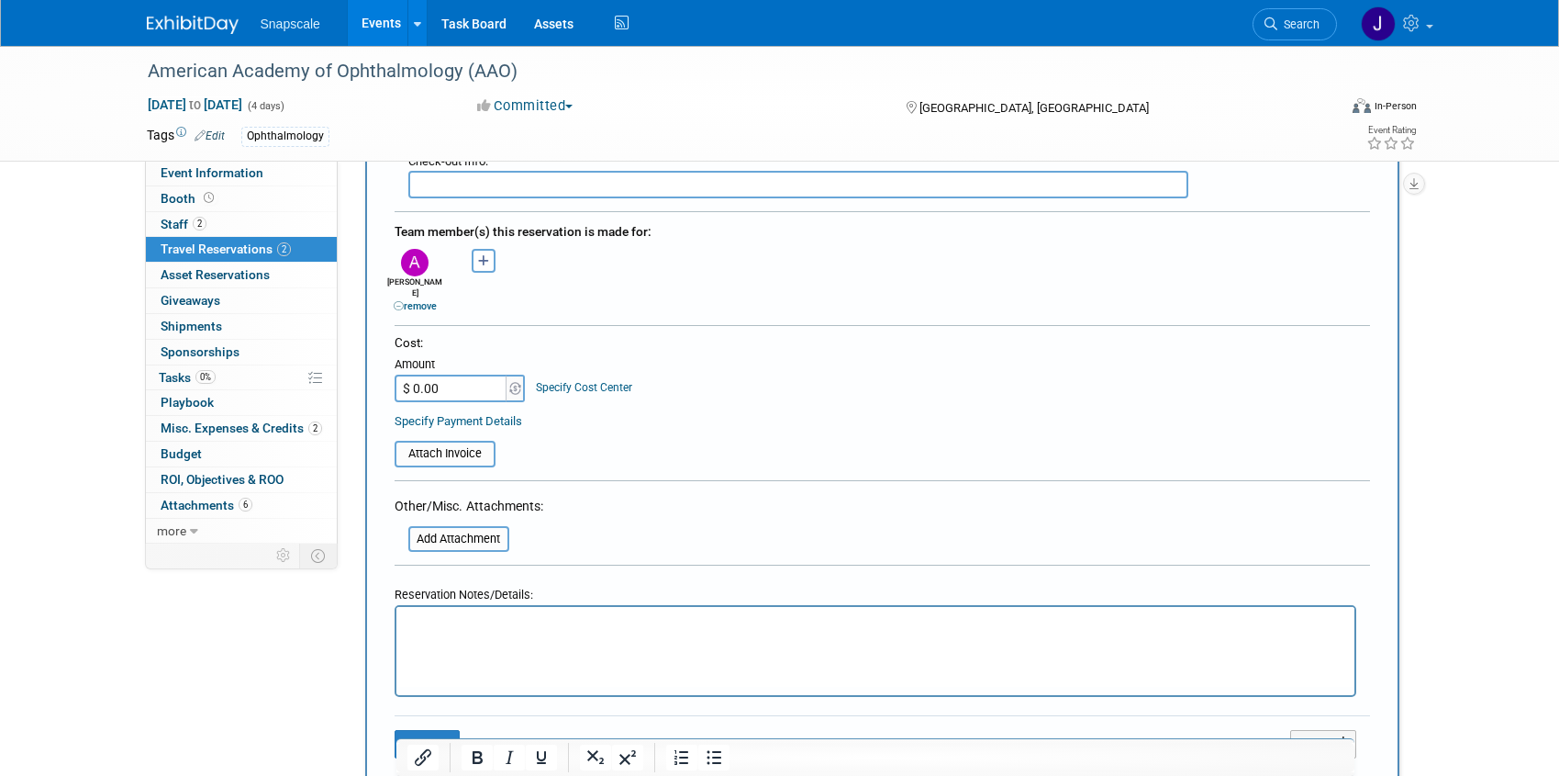
scroll to position [613, 0]
click at [432, 727] on button "Save" at bounding box center [428, 741] width 66 height 28
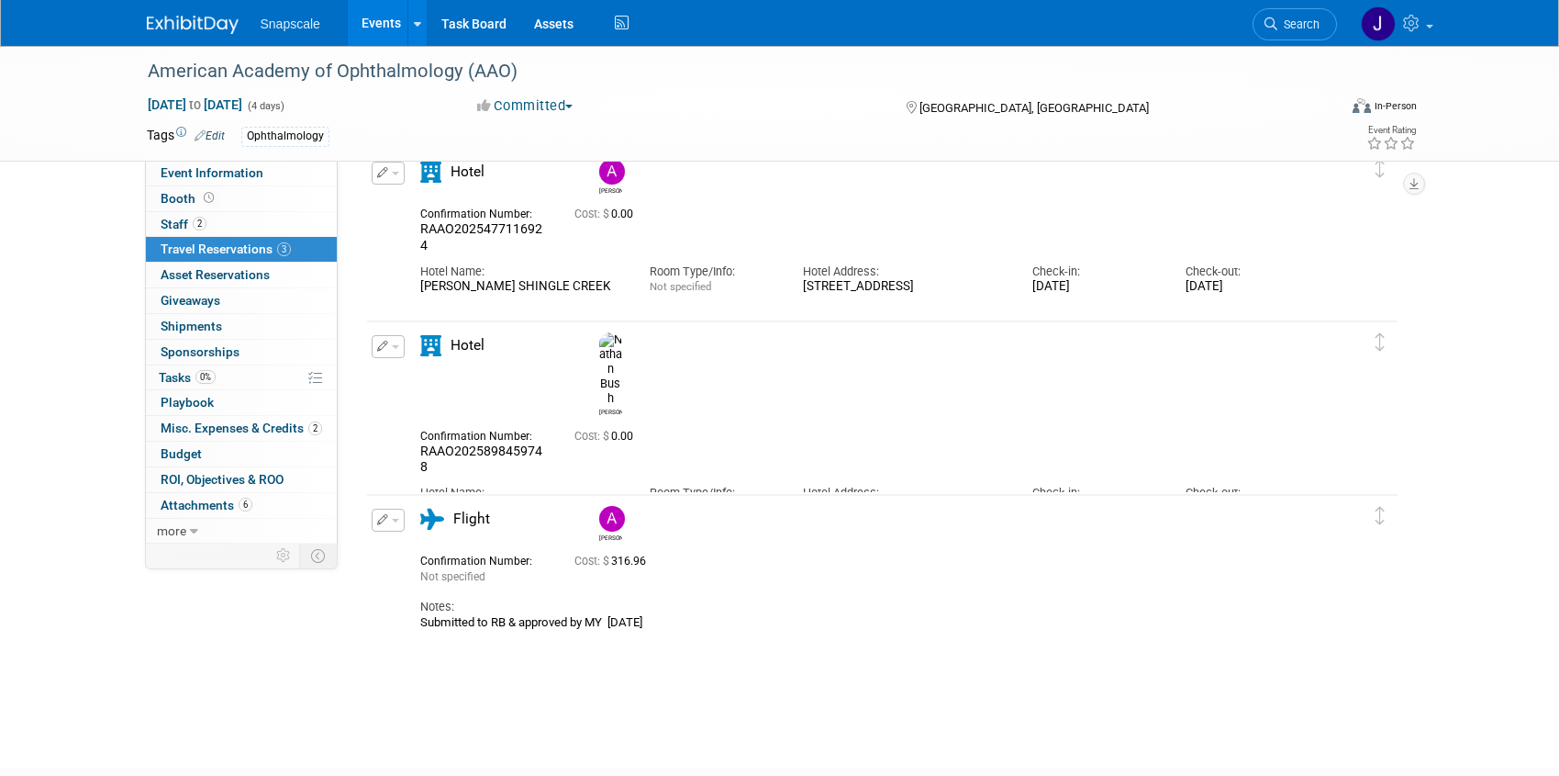
scroll to position [81, 0]
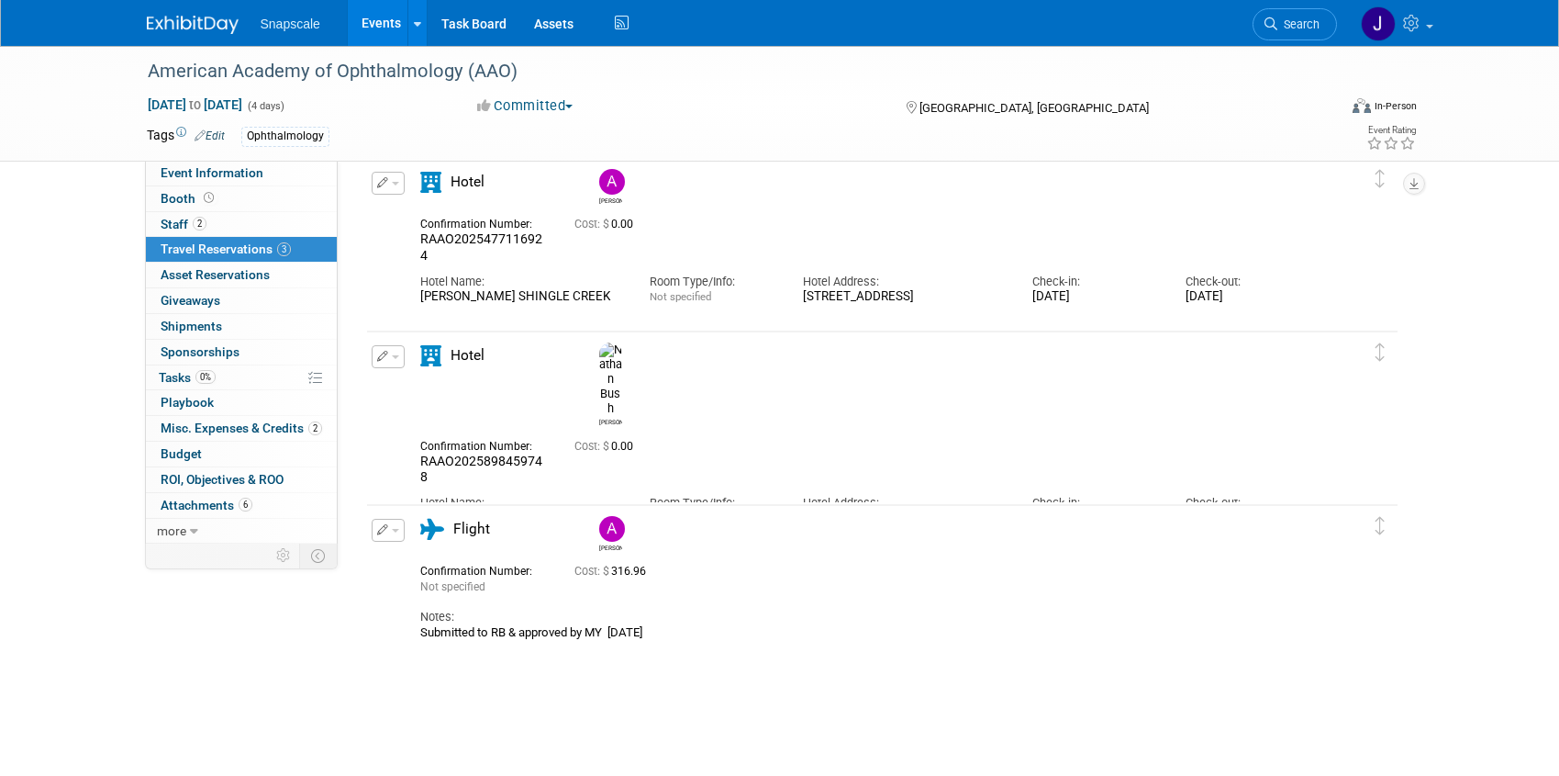
click at [386, 184] on icon "button" at bounding box center [383, 182] width 12 height 11
click at [406, 210] on button "Edit Reservation" at bounding box center [450, 215] width 155 height 27
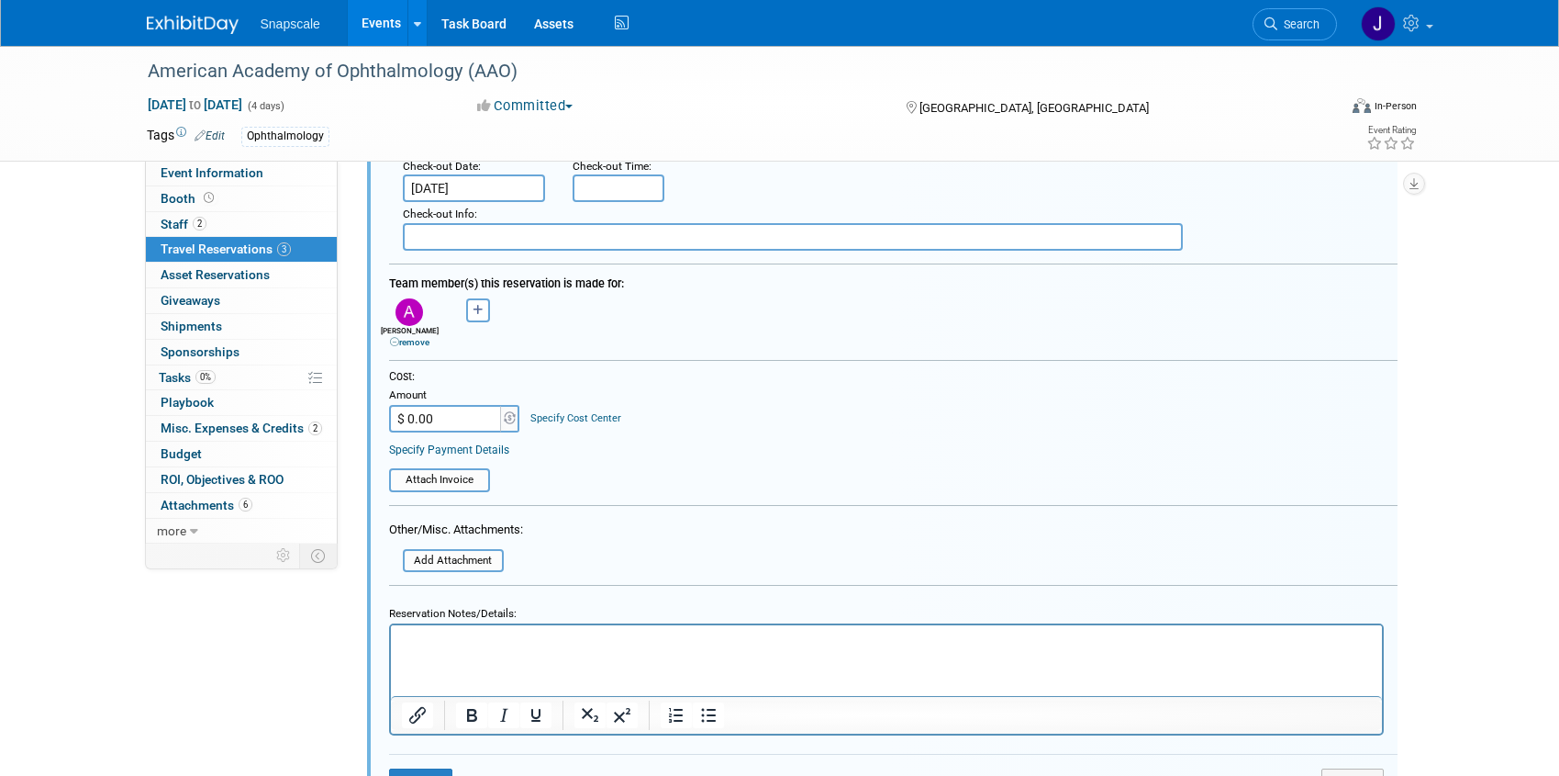
scroll to position [518, 0]
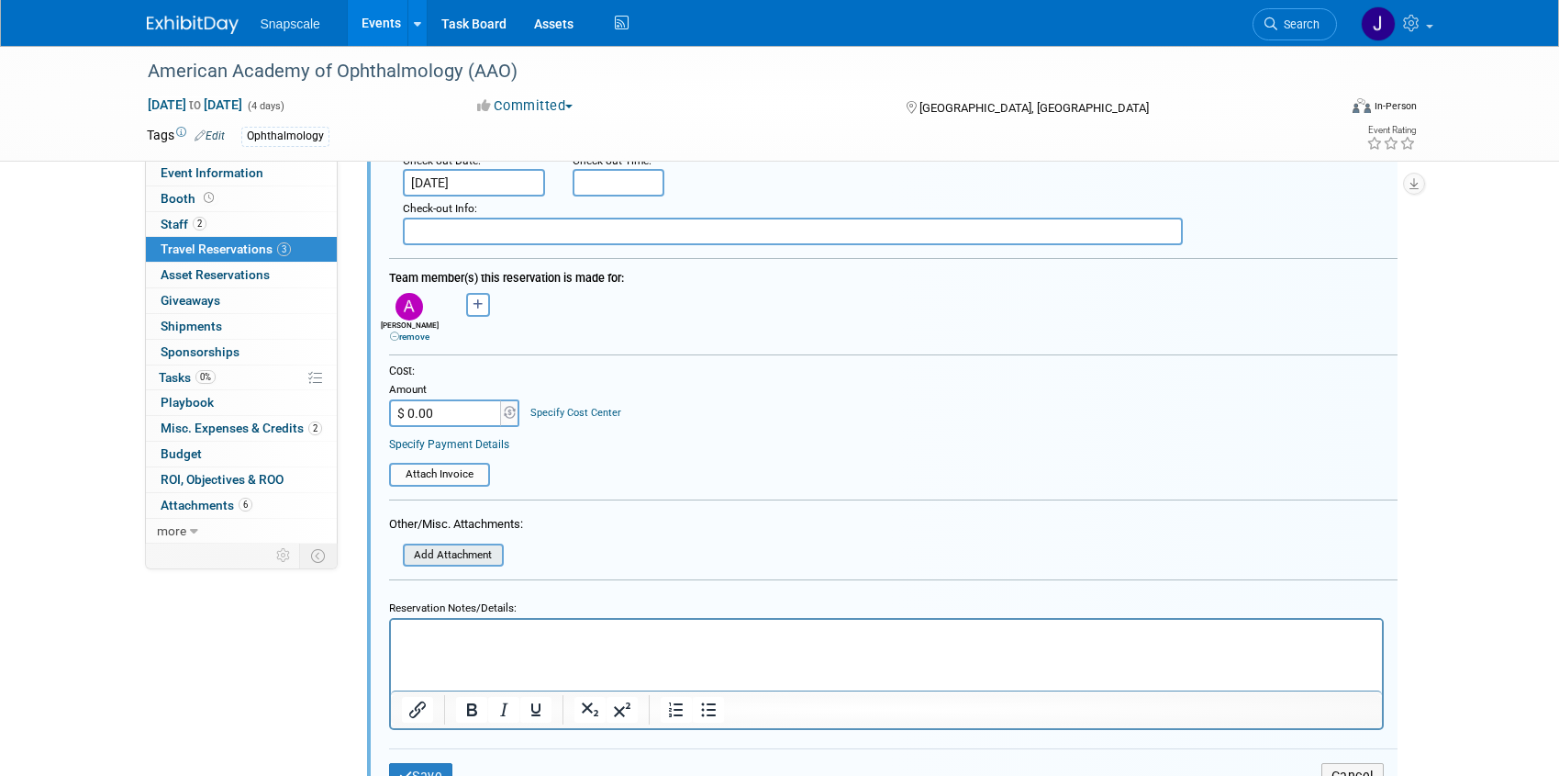
click at [457, 557] on input "file" at bounding box center [393, 555] width 218 height 20
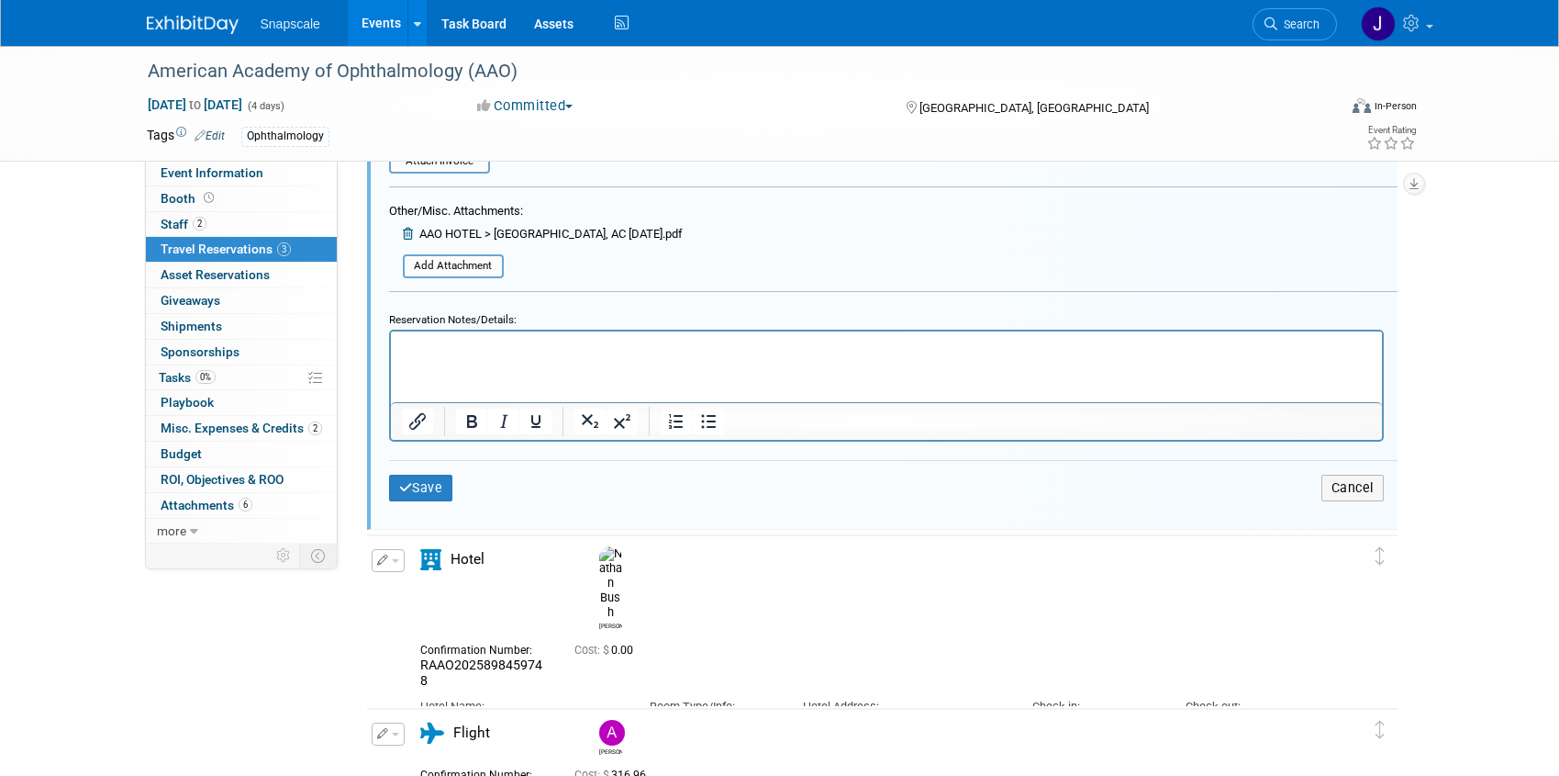
scroll to position [906, 0]
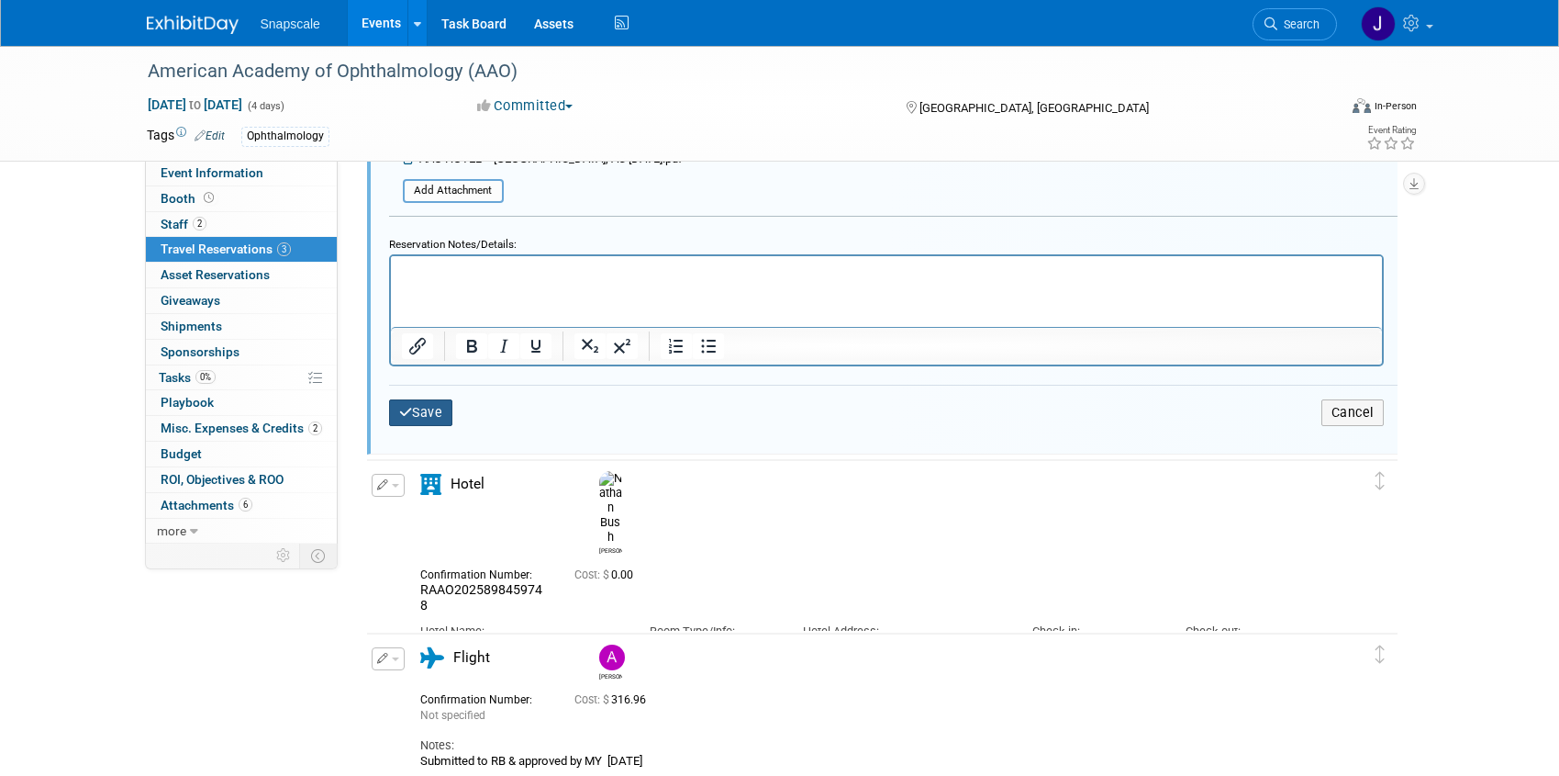
click at [443, 400] on button "Save" at bounding box center [421, 412] width 64 height 27
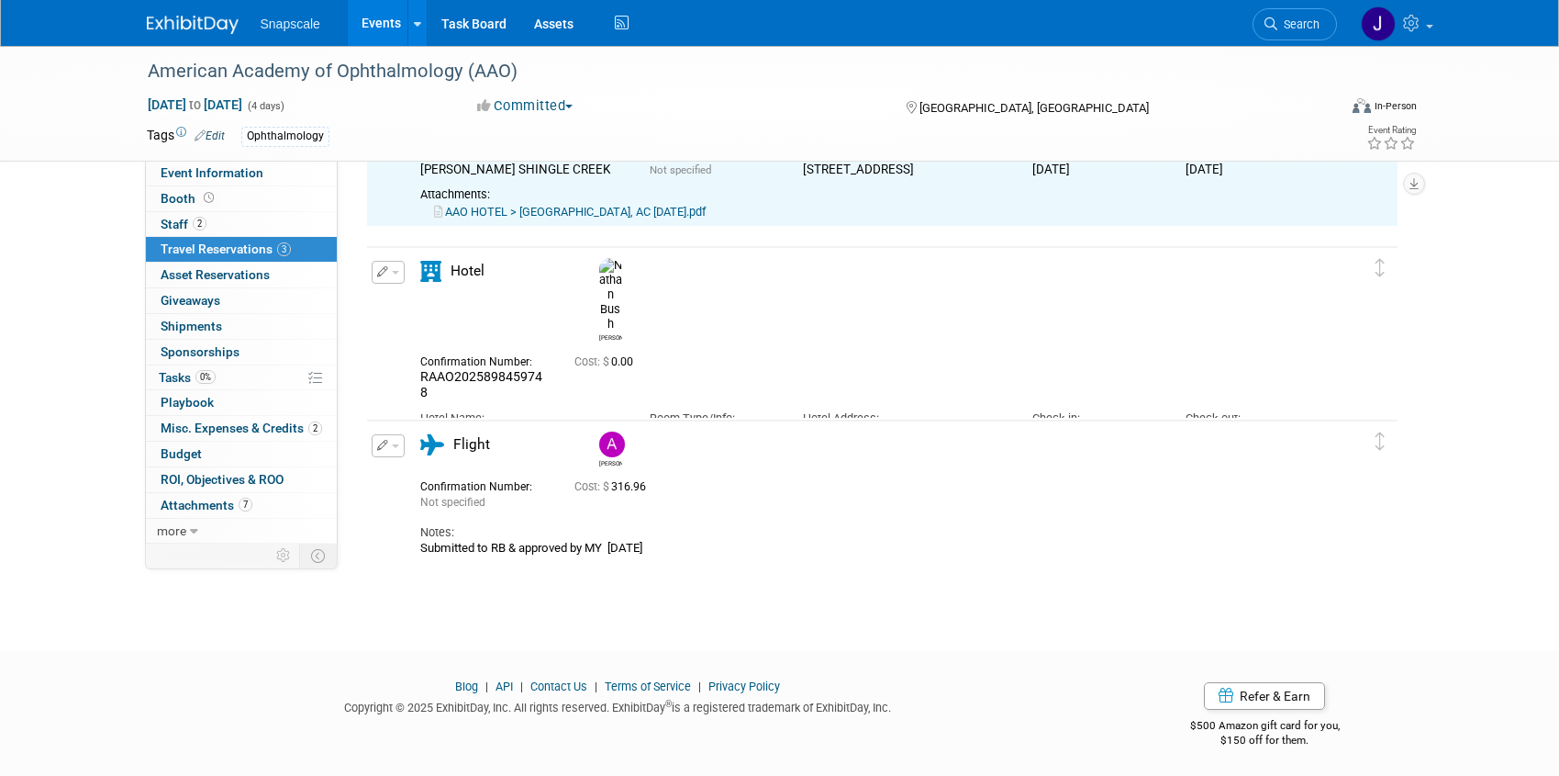
scroll to position [211, 0]
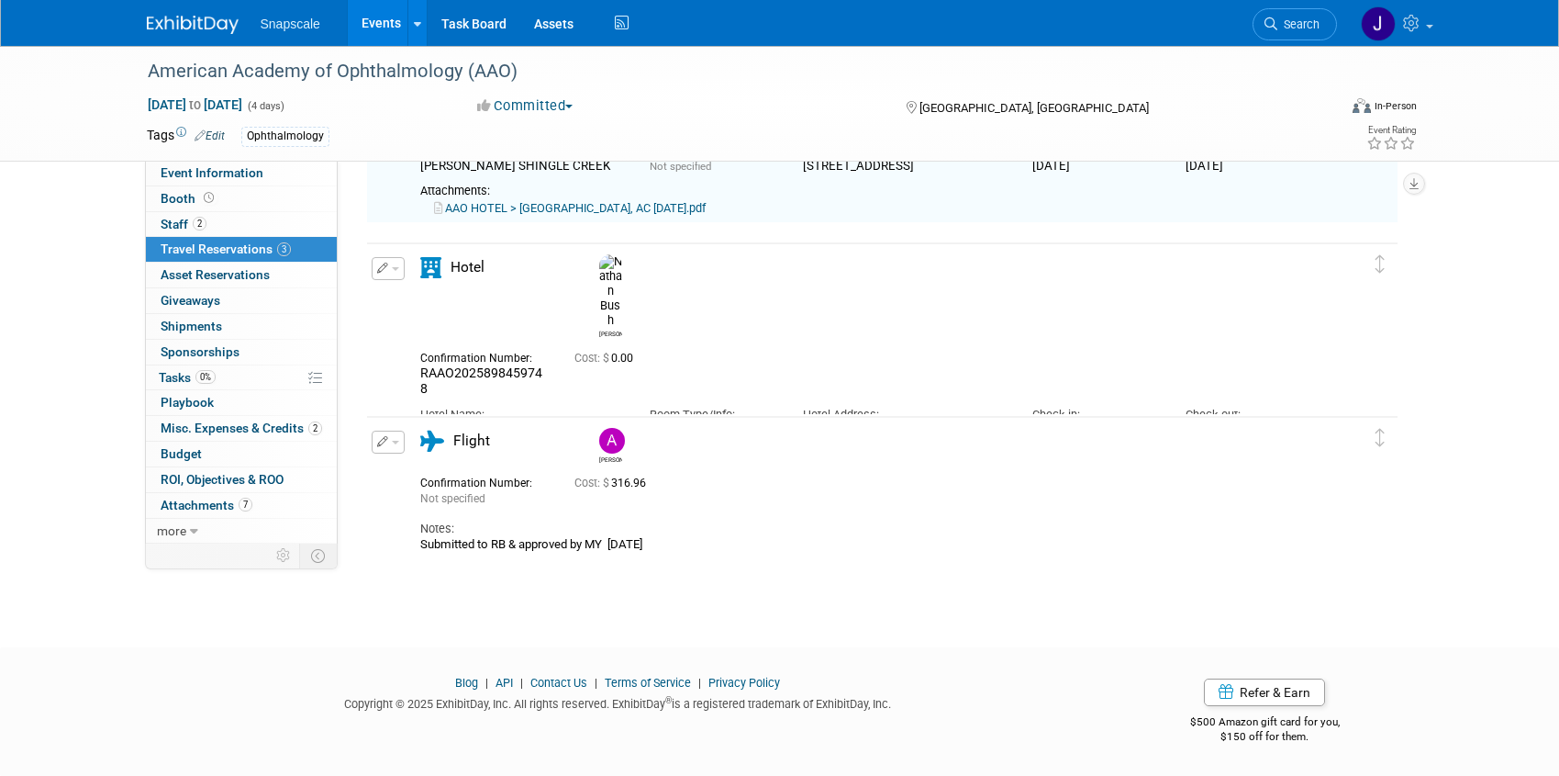
click at [386, 272] on icon "button" at bounding box center [383, 268] width 12 height 11
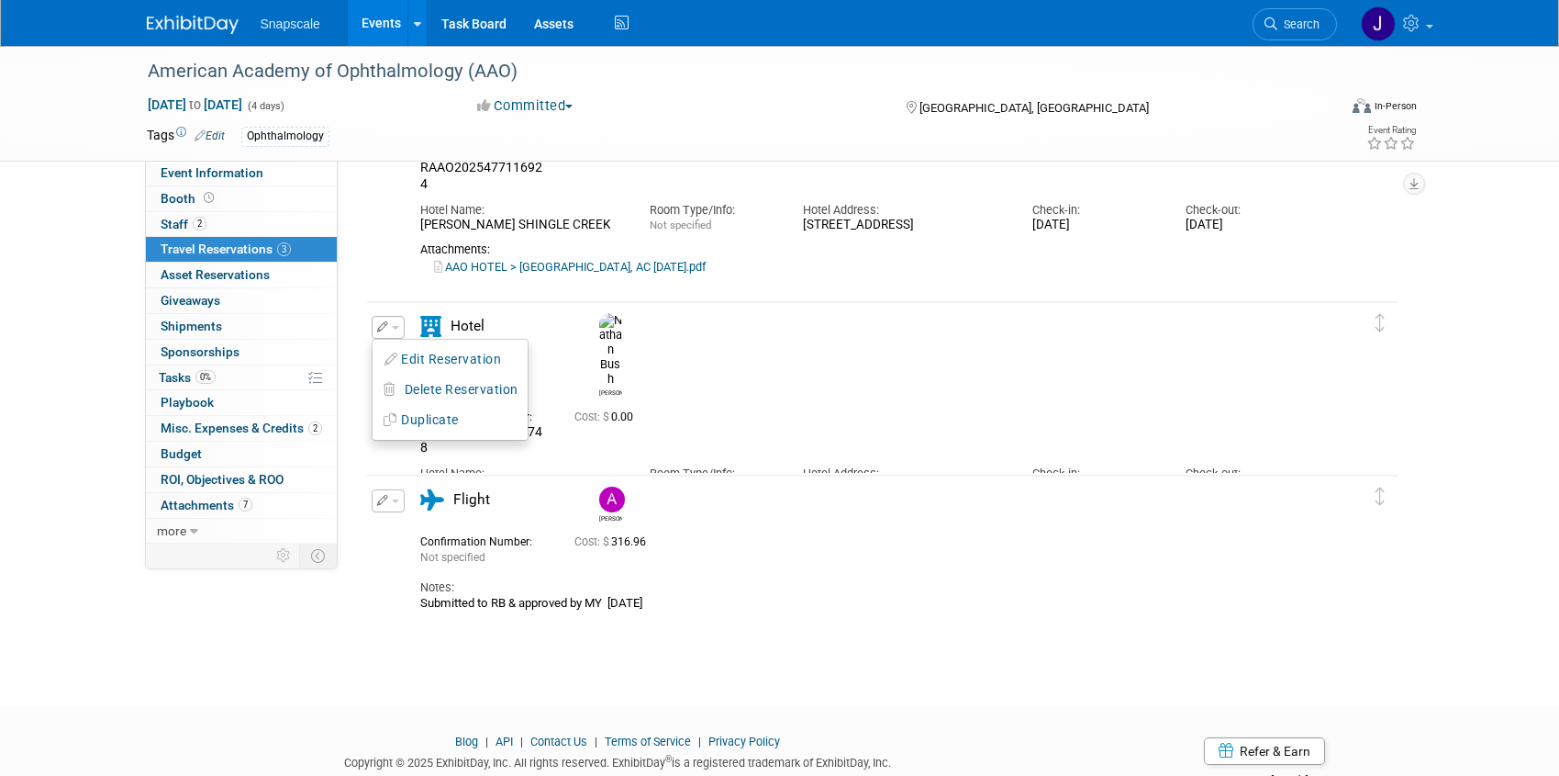
scroll to position [151, 0]
click at [429, 364] on button "Edit Reservation" at bounding box center [450, 360] width 155 height 27
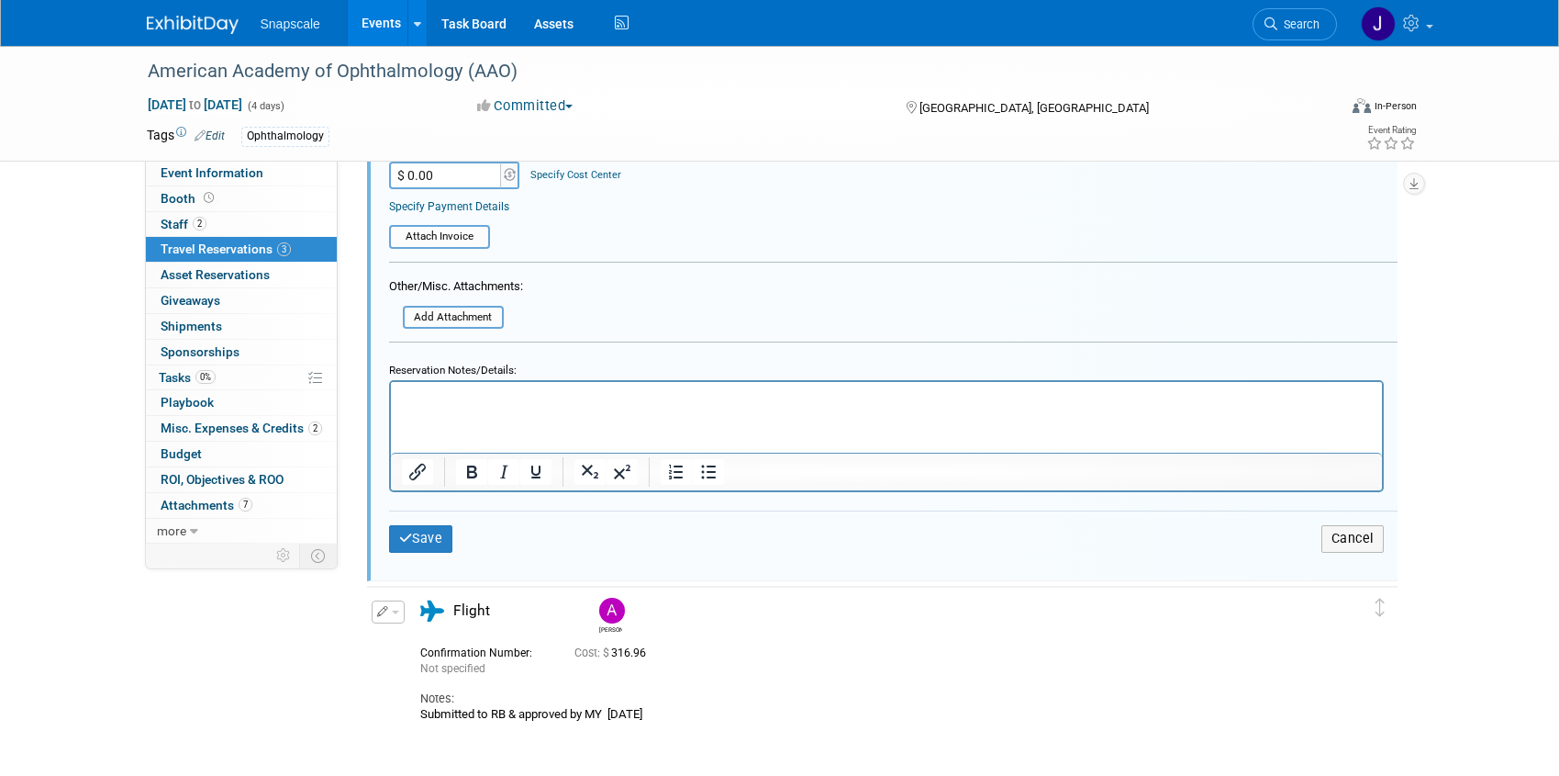
scroll to position [969, 0]
click at [454, 240] on input "file" at bounding box center [379, 239] width 218 height 20
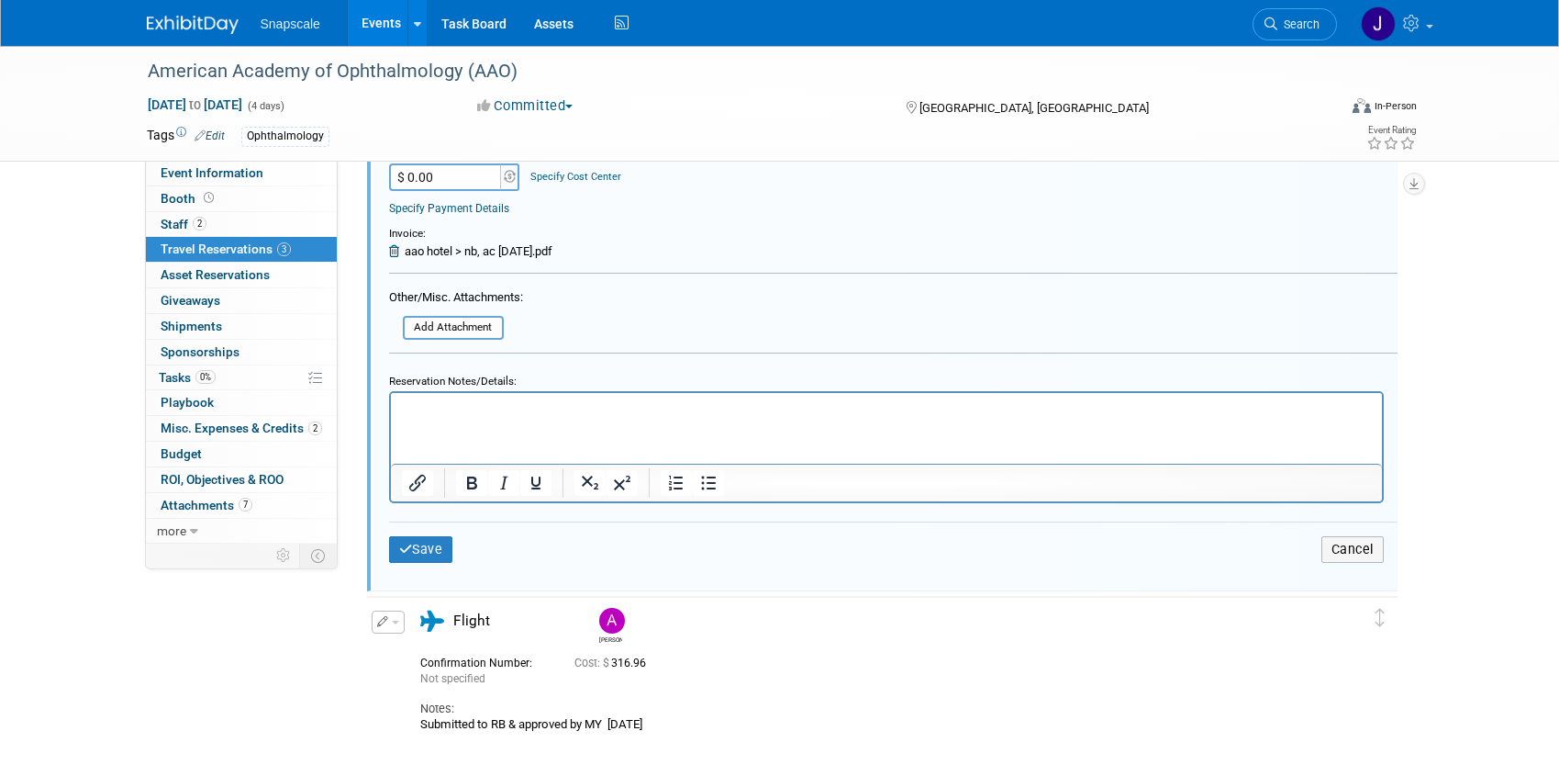
click at [419, 564] on div "Save Cancel" at bounding box center [893, 548] width 1009 height 55
click at [421, 547] on button "Save" at bounding box center [421, 549] width 64 height 27
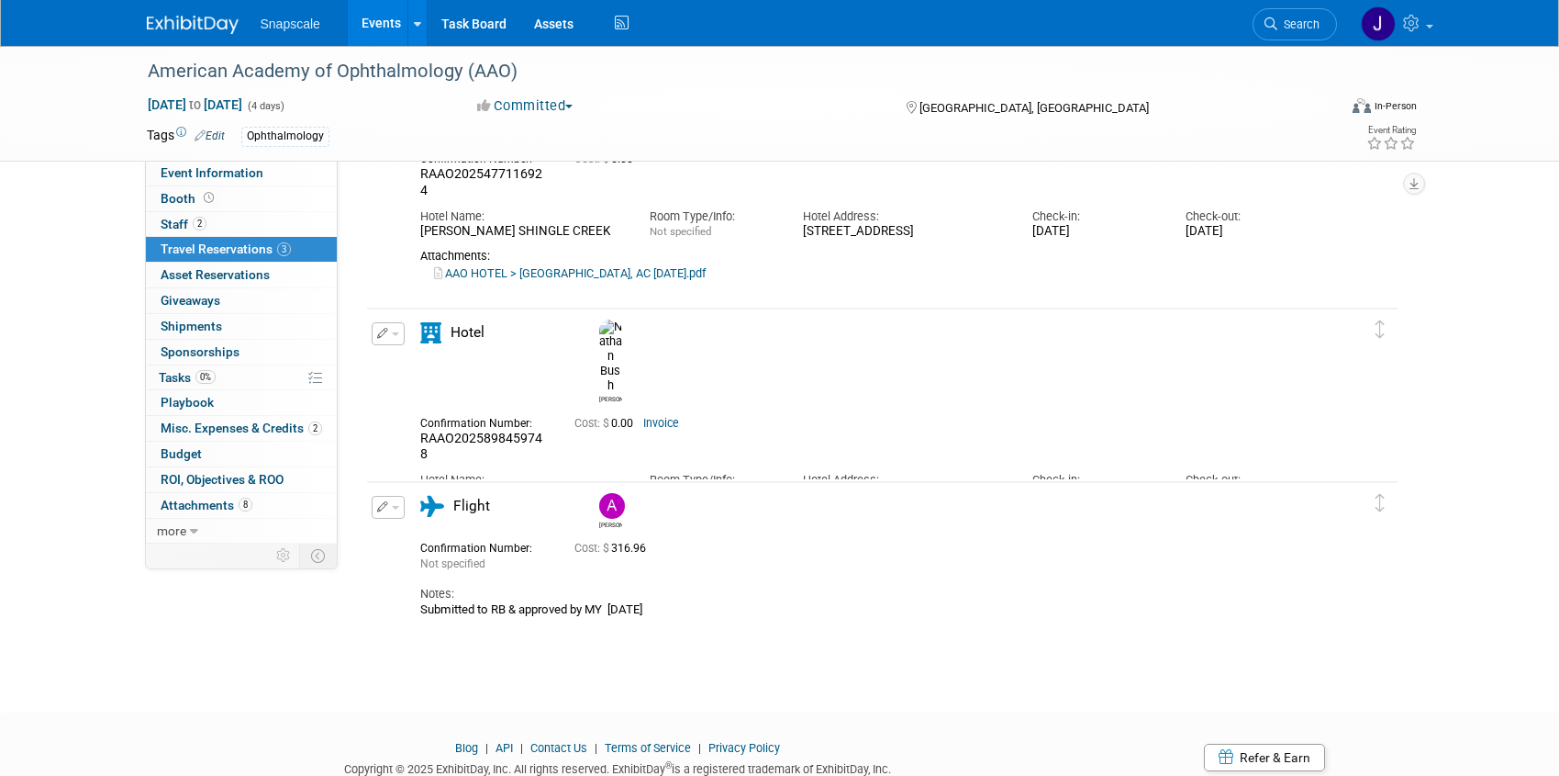
scroll to position [151, 0]
